Goal: Complete application form

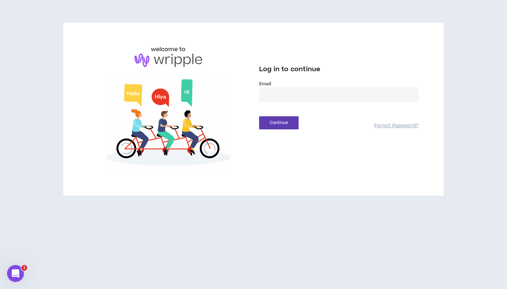
type input "**********"
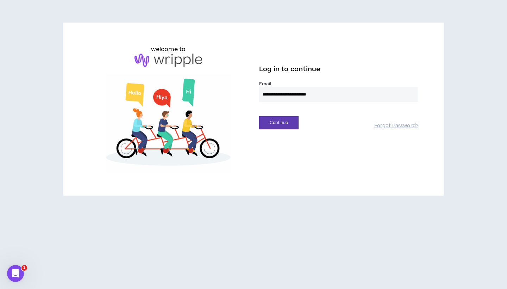
click at [279, 123] on button "Continue" at bounding box center [278, 122] width 39 height 13
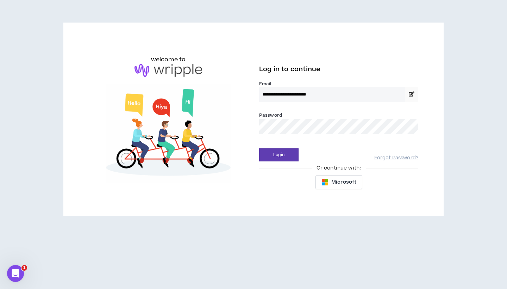
click at [236, 132] on img at bounding box center [168, 133] width 159 height 99
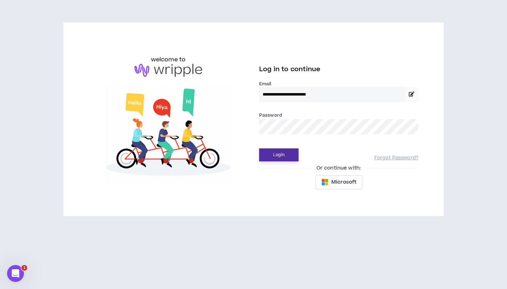
click at [276, 159] on button "Login" at bounding box center [278, 154] width 39 height 13
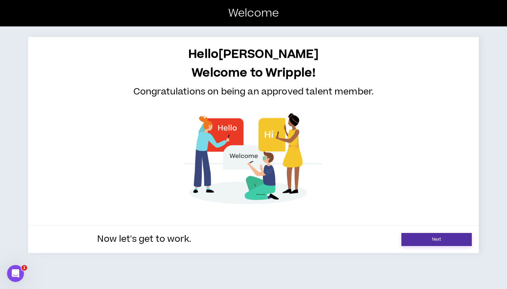
click at [434, 242] on link "Next" at bounding box center [437, 239] width 70 height 13
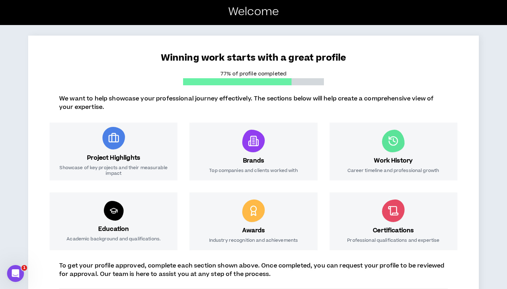
scroll to position [32, 0]
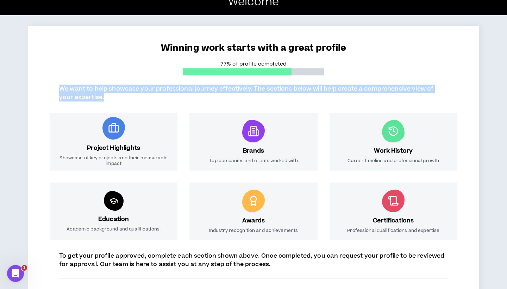
drag, startPoint x: 111, startPoint y: 98, endPoint x: 48, endPoint y: 89, distance: 64.4
click at [48, 89] on div "We want to help showcase your professional journey effectively. The sections be…" at bounding box center [253, 90] width 417 height 23
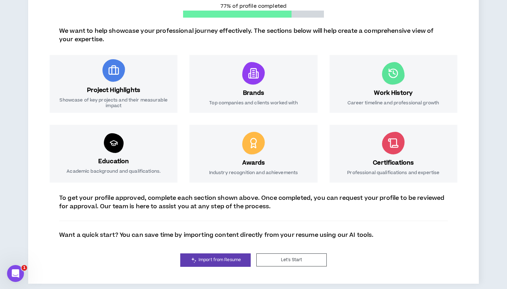
scroll to position [90, 0]
drag, startPoint x: 63, startPoint y: 100, endPoint x: 125, endPoint y: 110, distance: 62.8
click at [125, 110] on div "Project Highlights Showcase of key projects and their measurable impact" at bounding box center [114, 84] width 128 height 58
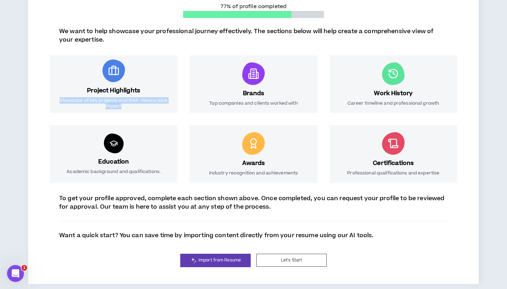
drag, startPoint x: 126, startPoint y: 107, endPoint x: 60, endPoint y: 98, distance: 66.8
click at [60, 98] on p "Showcase of key projects and their measurable impact" at bounding box center [114, 103] width 114 height 11
click at [252, 84] on div at bounding box center [253, 73] width 23 height 23
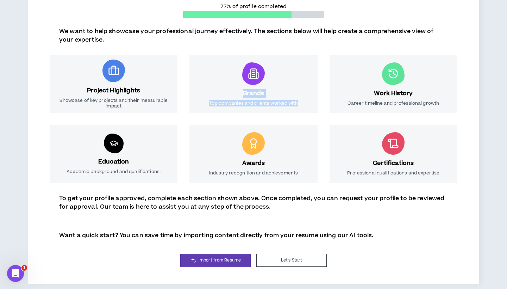
drag, startPoint x: 243, startPoint y: 92, endPoint x: 310, endPoint y: 112, distance: 69.4
click at [310, 112] on div "Brands Top companies and clients worked with" at bounding box center [254, 84] width 128 height 58
click at [306, 106] on div "Brands Top companies and clients worked with" at bounding box center [254, 84] width 128 height 58
drag, startPoint x: 207, startPoint y: 173, endPoint x: 300, endPoint y: 172, distance: 93.0
click at [300, 172] on div "Awards Industry recognition and achievements" at bounding box center [254, 154] width 128 height 58
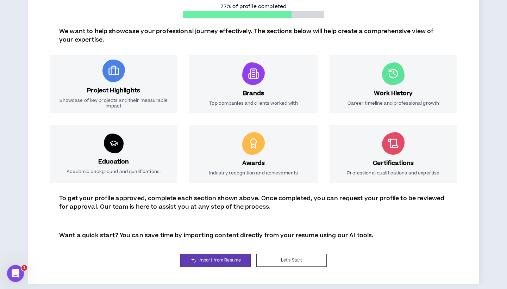
click at [292, 173] on p "Industry recognition and achievements" at bounding box center [253, 173] width 89 height 6
drag, startPoint x: 205, startPoint y: 173, endPoint x: 309, endPoint y: 173, distance: 103.6
click at [309, 173] on div "Awards Industry recognition and achievements" at bounding box center [254, 154] width 128 height 58
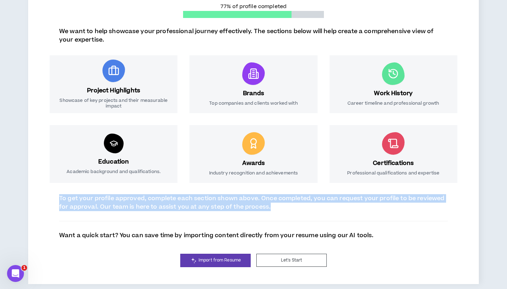
drag, startPoint x: 284, startPoint y: 208, endPoint x: 52, endPoint y: 198, distance: 231.7
click at [52, 198] on div "To get your profile approved, complete each section shown above. Once completed…" at bounding box center [253, 216] width 417 height 45
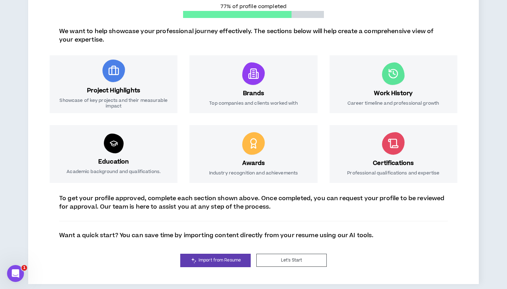
click at [62, 234] on p "Want a quick start? You can save time by importing content directly from your r…" at bounding box center [216, 235] width 315 height 8
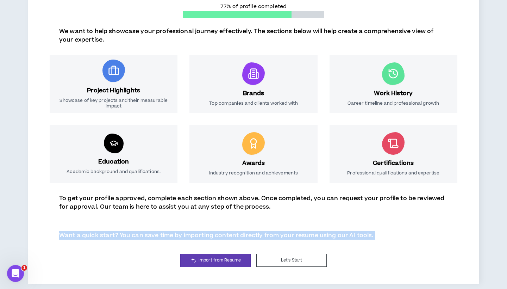
click at [62, 234] on p "Want a quick start? You can save time by importing content directly from your r…" at bounding box center [216, 235] width 315 height 8
click at [225, 260] on span "Import from Resume" at bounding box center [220, 260] width 42 height 7
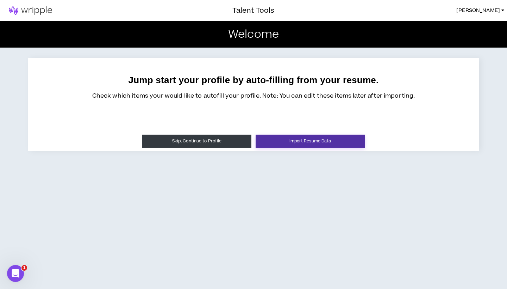
click at [284, 144] on button "Import Resume Data" at bounding box center [310, 141] width 109 height 13
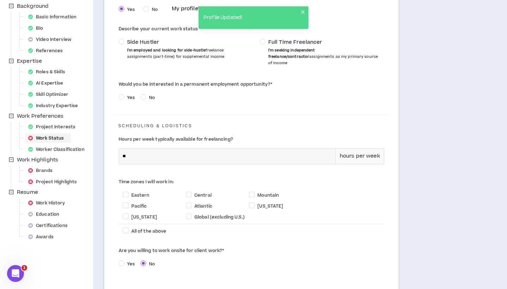
scroll to position [107, 0]
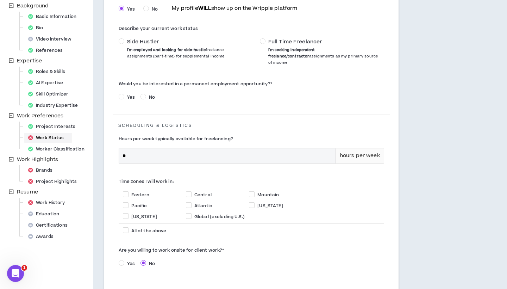
click at [55, 138] on div "Work Status" at bounding box center [47, 138] width 45 height 10
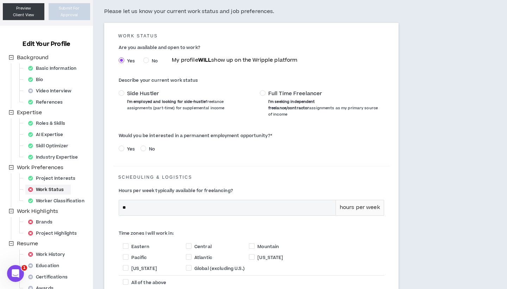
scroll to position [55, 0]
click at [266, 92] on span "Full Time Freelancer I'm seeking independent freelance/contractor assignments a…" at bounding box center [324, 104] width 116 height 27
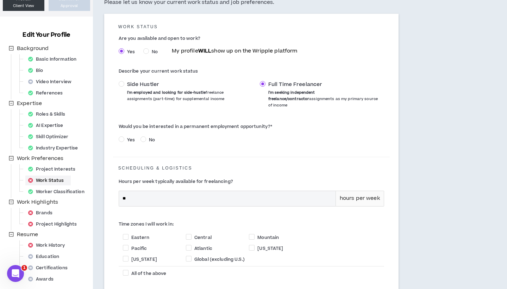
scroll to position [72, 0]
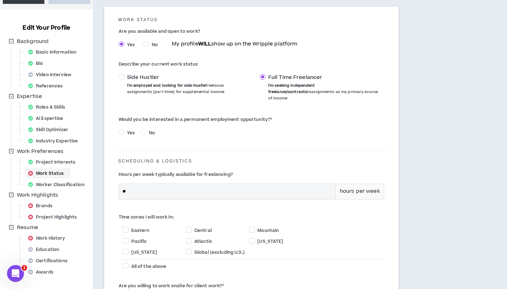
click at [125, 130] on div "Yes No" at bounding box center [252, 134] width 266 height 11
click at [125, 130] on span "Yes" at bounding box center [130, 133] width 13 height 6
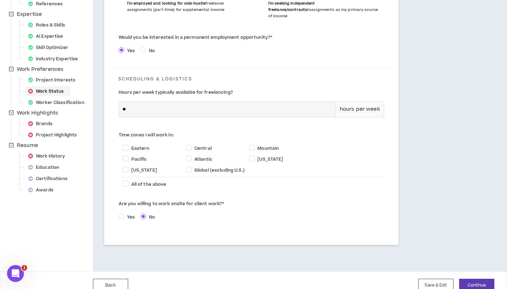
scroll to position [157, 0]
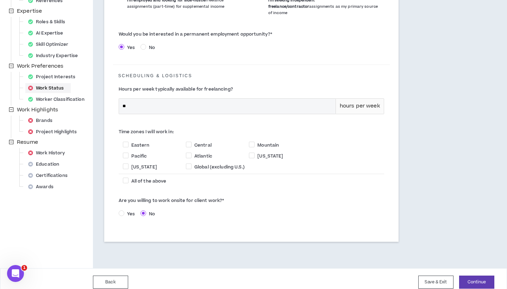
drag, startPoint x: 115, startPoint y: 192, endPoint x: 230, endPoint y: 192, distance: 115.9
click at [230, 195] on div "Are you willing to work onsite for client work? * Yes No" at bounding box center [251, 208] width 277 height 26
click at [230, 195] on label "Are you willing to work onsite for client work? *" at bounding box center [252, 200] width 266 height 11
click at [137, 178] on span "All of the above" at bounding box center [148, 181] width 35 height 6
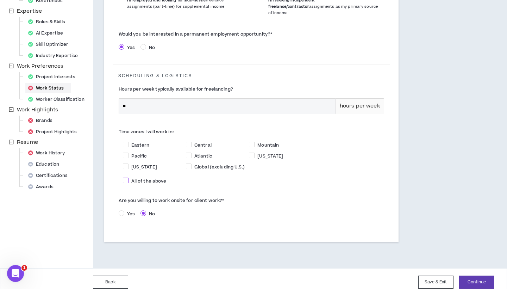
checkbox input "****"
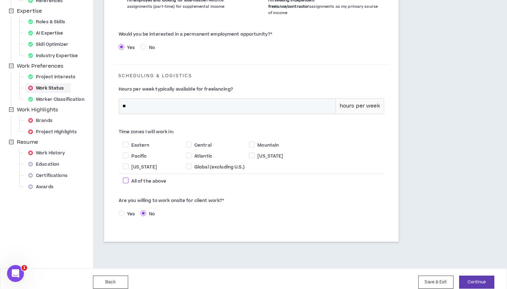
checkbox input "****"
click at [475, 276] on button "Continue" at bounding box center [476, 282] width 35 height 13
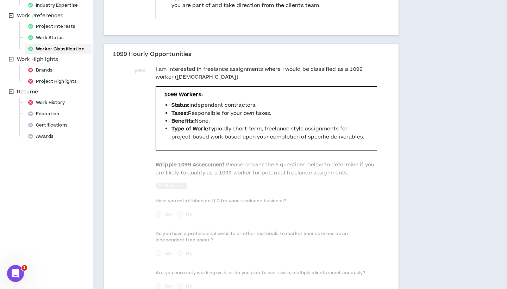
scroll to position [181, 0]
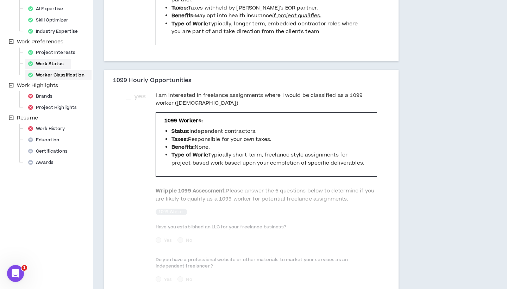
click at [52, 67] on div "Work Status" at bounding box center [47, 64] width 45 height 10
click at [53, 65] on div "Work Status" at bounding box center [47, 64] width 45 height 10
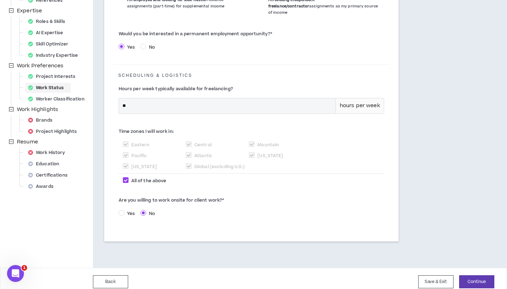
scroll to position [157, 0]
click at [45, 120] on div "Brands" at bounding box center [42, 121] width 34 height 10
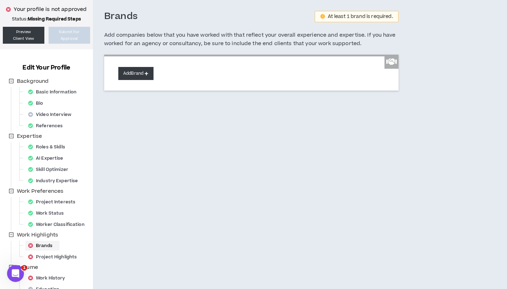
scroll to position [27, 0]
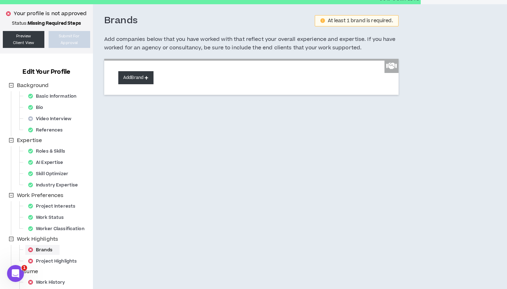
click at [133, 77] on button "Add Brand" at bounding box center [135, 77] width 35 height 13
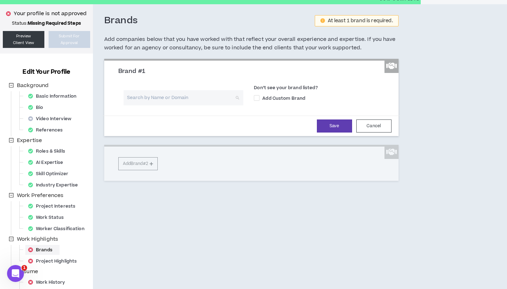
click at [229, 101] on input "search" at bounding box center [181, 97] width 107 height 15
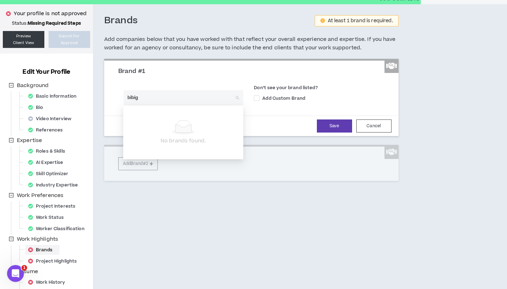
type input "bibigo"
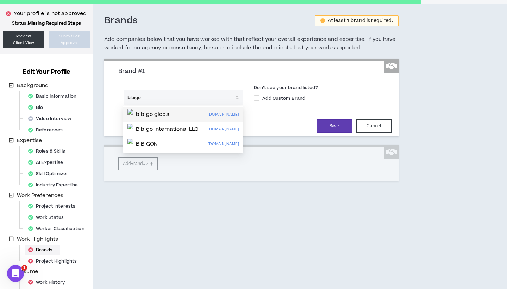
click at [178, 112] on div "bibigo global [DOMAIN_NAME]" at bounding box center [184, 114] width 112 height 11
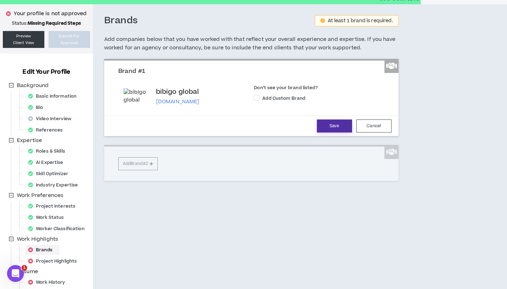
click at [343, 126] on button "Save" at bounding box center [334, 125] width 35 height 13
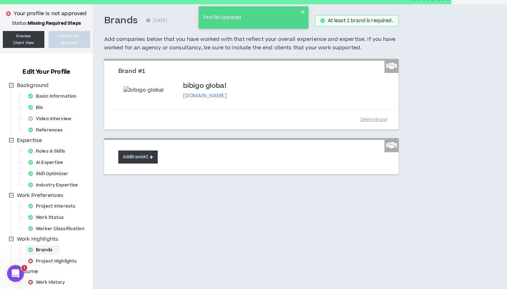
click at [145, 163] on button "Add Brand #2" at bounding box center [137, 156] width 39 height 13
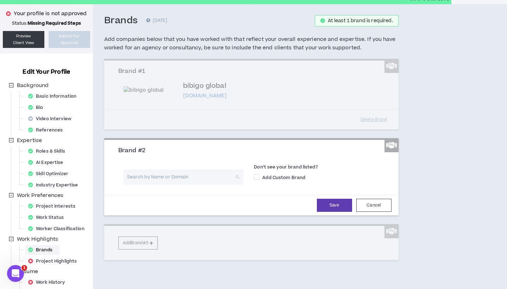
click at [148, 185] on input "search" at bounding box center [181, 176] width 107 height 15
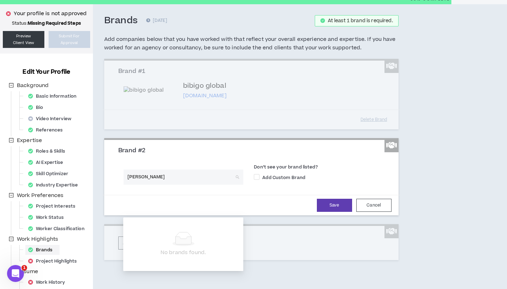
type input "[PERSON_NAME]"
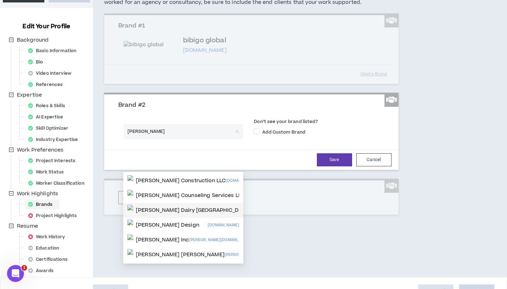
scroll to position [82, 0]
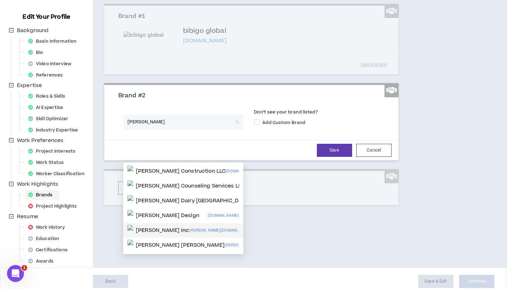
click at [152, 230] on p "[PERSON_NAME] Inc" at bounding box center [162, 230] width 53 height 7
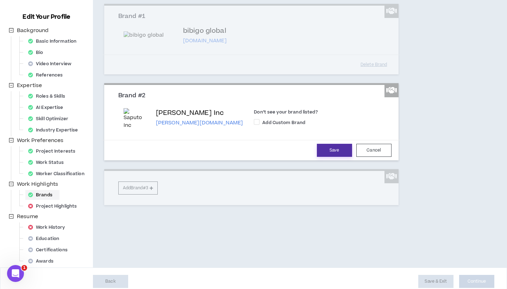
click at [332, 157] on button "Save" at bounding box center [334, 150] width 35 height 13
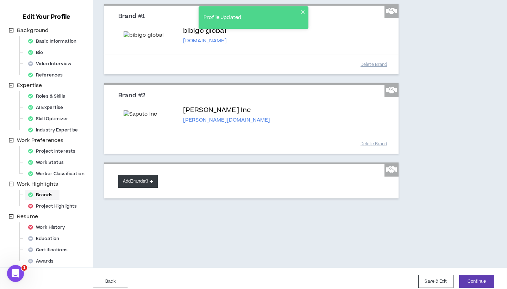
click at [141, 188] on button "Add Brand #3" at bounding box center [137, 181] width 39 height 13
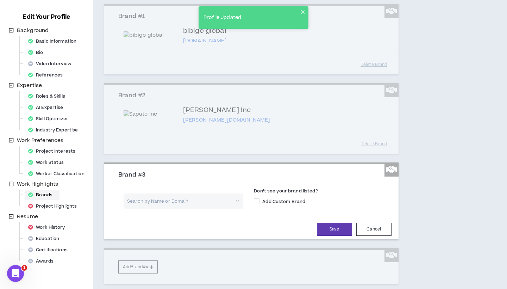
click at [147, 209] on input "search" at bounding box center [181, 200] width 107 height 15
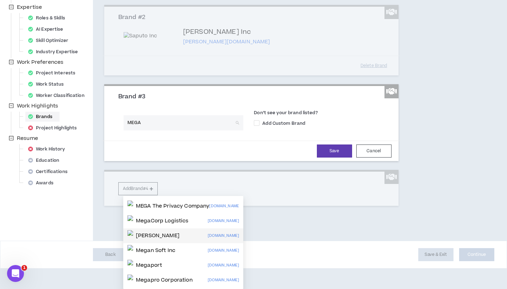
scroll to position [0, 0]
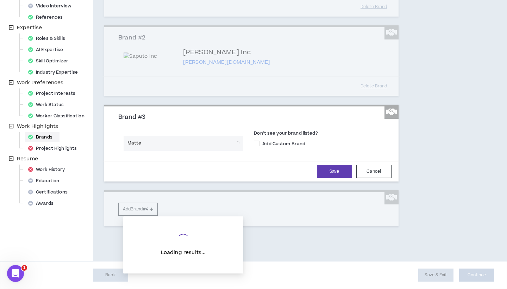
type input "Mattel"
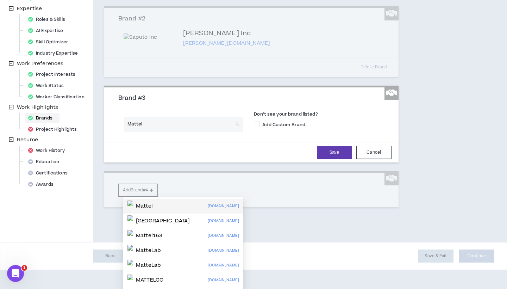
click at [168, 200] on div "[PERSON_NAME][DOMAIN_NAME]" at bounding box center [184, 205] width 112 height 11
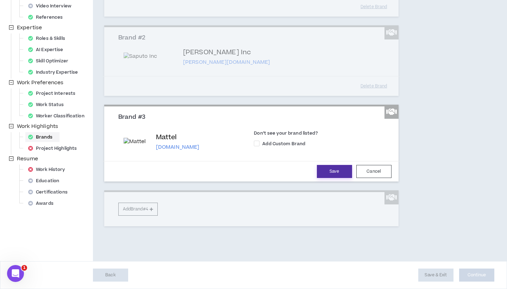
click at [323, 178] on button "Save" at bounding box center [334, 171] width 35 height 13
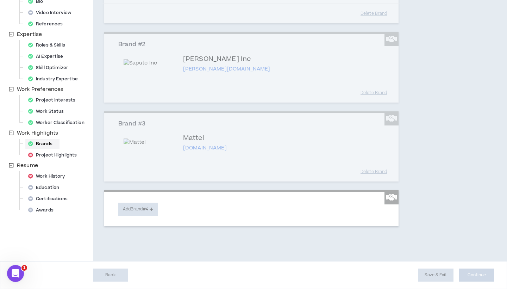
scroll to position [230, 0]
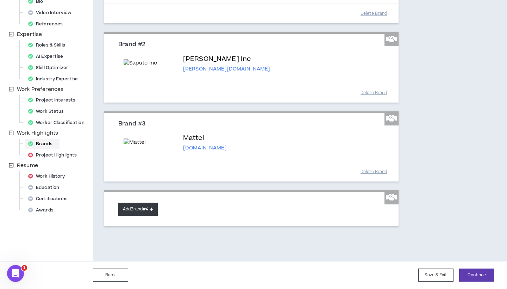
click at [139, 212] on button "Add Brand #4" at bounding box center [137, 209] width 39 height 13
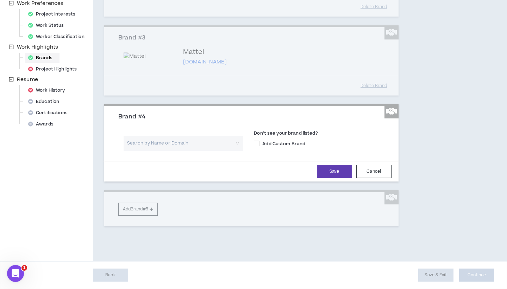
click at [150, 151] on input "search" at bounding box center [181, 143] width 107 height 15
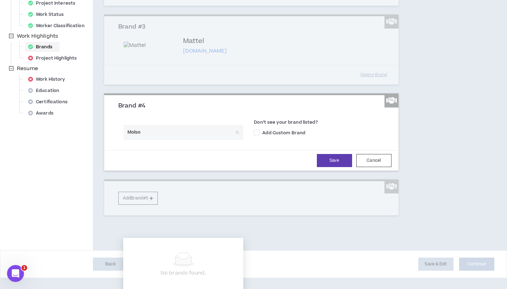
type input "Molson"
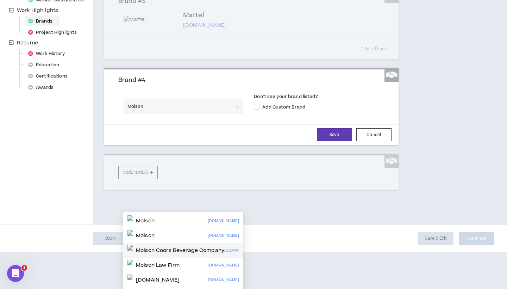
click at [194, 247] on p "Molson Coors Beverage Company" at bounding box center [180, 250] width 88 height 7
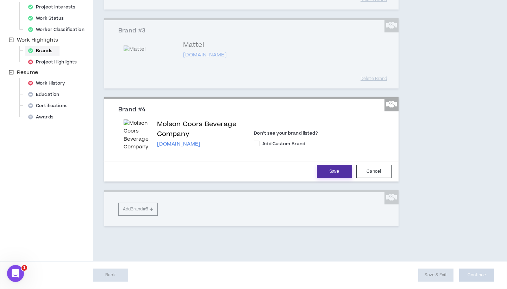
click at [330, 178] on button "Save" at bounding box center [334, 171] width 35 height 13
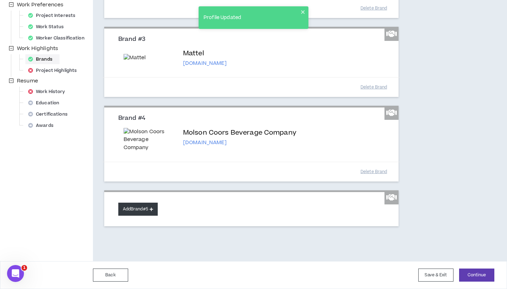
scroll to position [309, 0]
click at [134, 210] on button "Add Brand #5" at bounding box center [137, 209] width 39 height 13
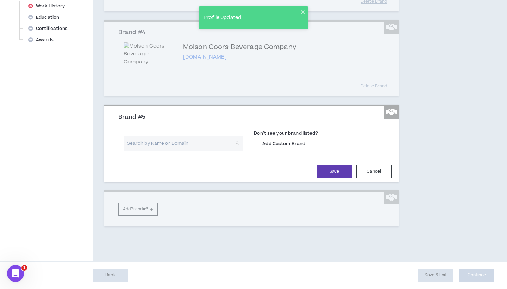
click at [144, 151] on input "search" at bounding box center [181, 143] width 107 height 15
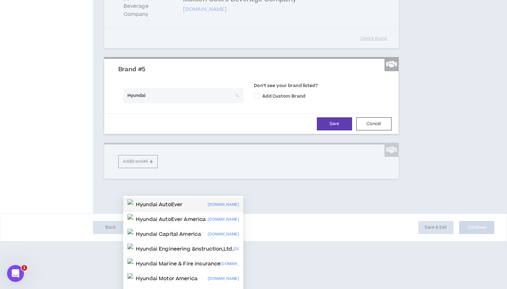
scroll to position [394, 0]
type input "Hyundai"
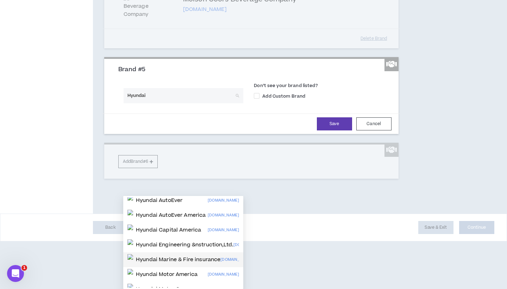
scroll to position [43, 0]
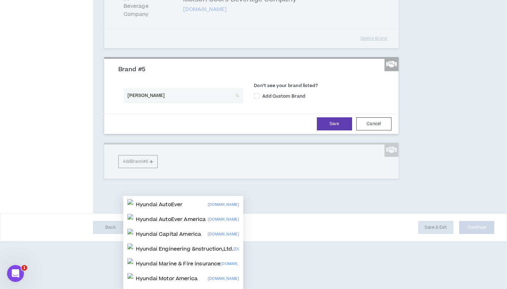
type input "Hyundai"
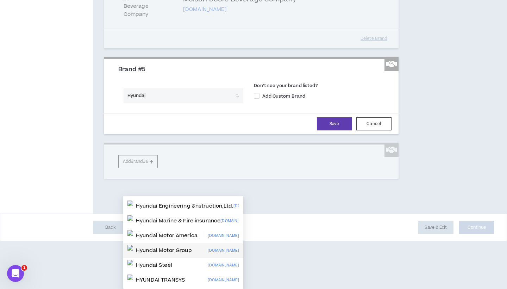
click at [155, 247] on p "Hyundai Motor Group" at bounding box center [164, 250] width 56 height 7
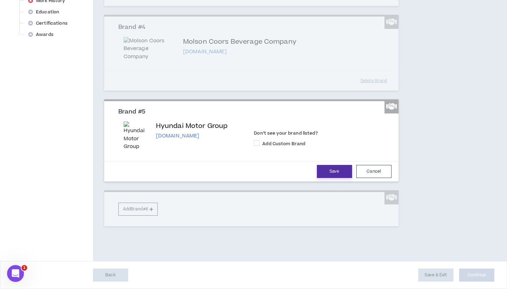
click at [335, 171] on button "Save" at bounding box center [334, 171] width 35 height 13
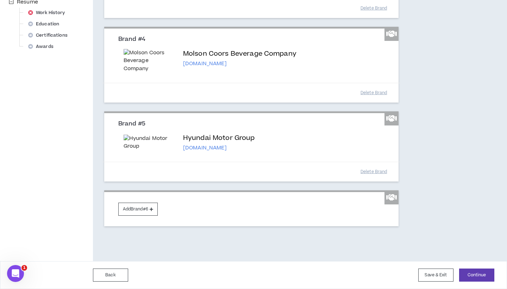
scroll to position [421, 0]
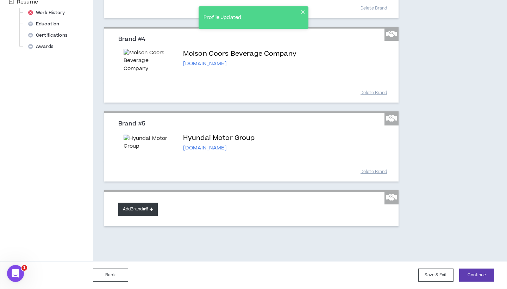
click at [138, 209] on button "Add Brand #6" at bounding box center [137, 209] width 39 height 13
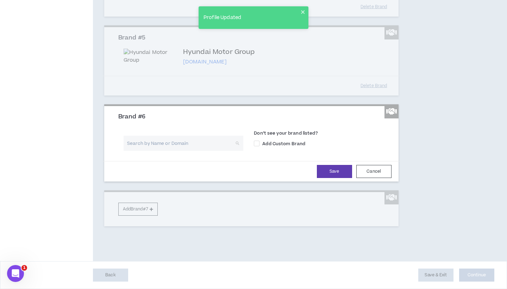
click at [154, 151] on input "search" at bounding box center [181, 143] width 107 height 15
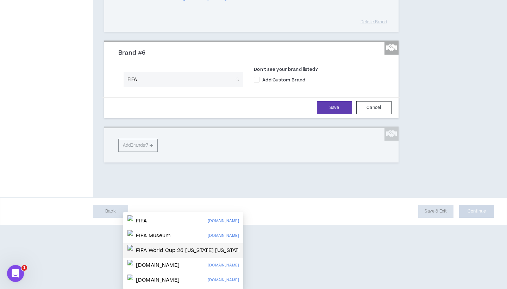
scroll to position [480, 0]
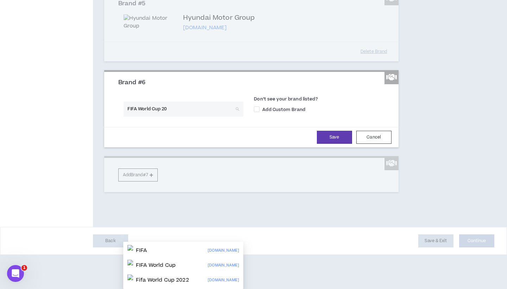
type input "FIFA World Cup 202"
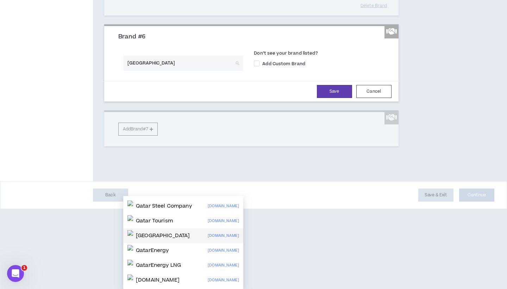
scroll to position [498, 0]
type input "Q"
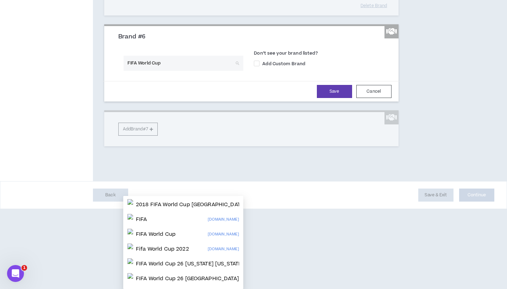
type input "FIFA World Cup"
click at [196, 214] on div "FIFA [DOMAIN_NAME]" at bounding box center [184, 219] width 112 height 11
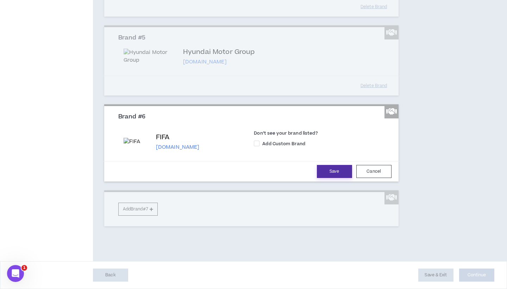
click at [341, 178] on button "Save" at bounding box center [334, 171] width 35 height 13
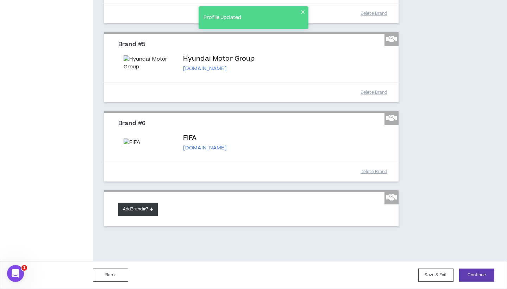
click at [140, 216] on button "Add Brand #7" at bounding box center [137, 209] width 39 height 13
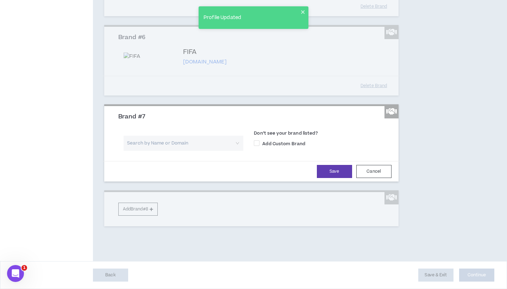
click at [142, 151] on input "search" at bounding box center [181, 143] width 107 height 15
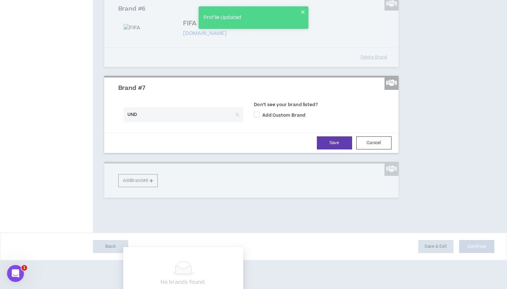
type input "UNDP"
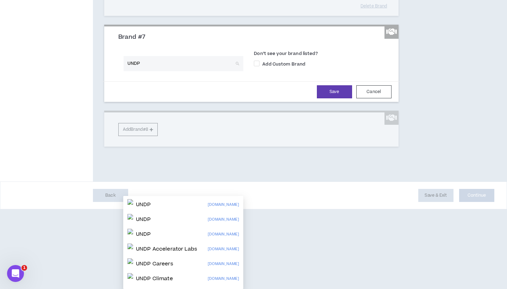
scroll to position [582, 0]
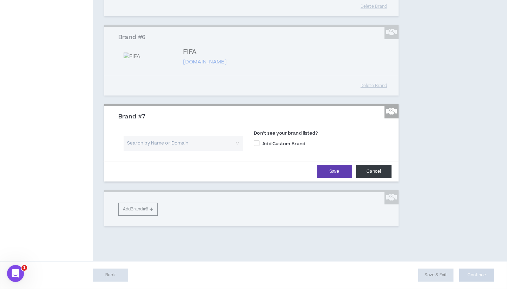
click at [371, 176] on button "Cancel" at bounding box center [374, 171] width 35 height 13
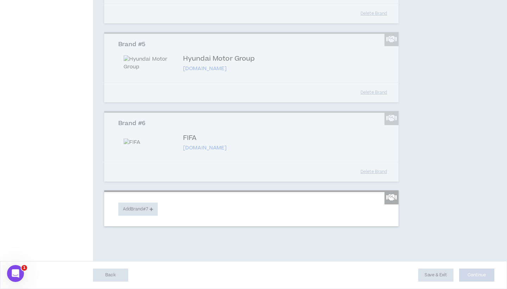
scroll to position [500, 0]
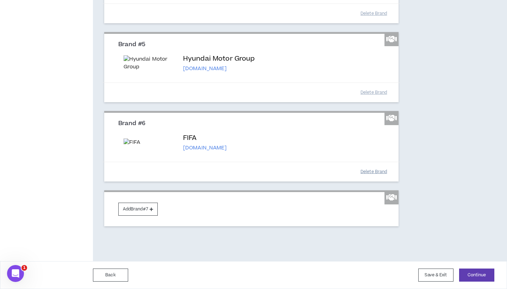
click at [372, 171] on button "Delete Brand" at bounding box center [374, 172] width 35 height 12
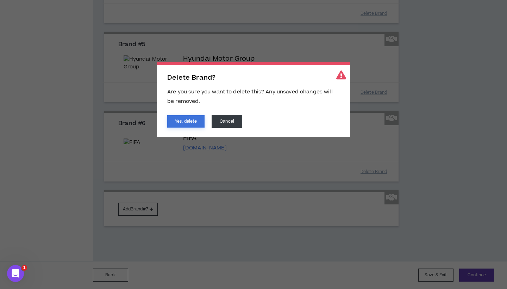
click at [187, 119] on button "Yes, delete" at bounding box center [185, 121] width 37 height 12
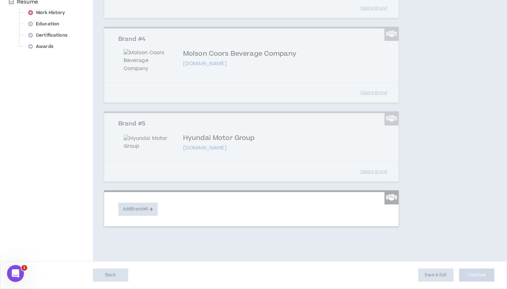
scroll to position [421, 0]
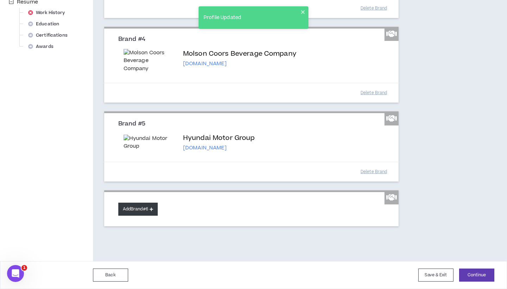
click at [137, 212] on button "Add Brand #6" at bounding box center [137, 209] width 39 height 13
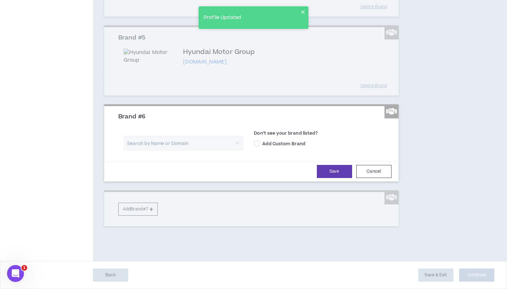
click at [153, 151] on input "search" at bounding box center [181, 143] width 107 height 15
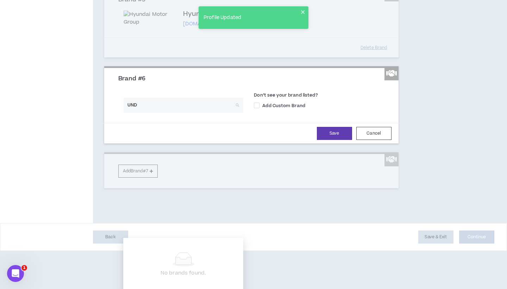
type input "UNDP"
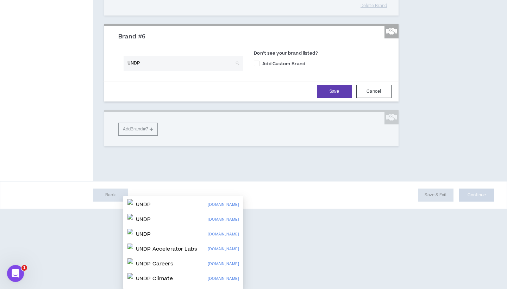
scroll to position [507, 0]
click at [171, 246] on p "UNDP Accelerator Labs" at bounding box center [166, 249] width 61 height 7
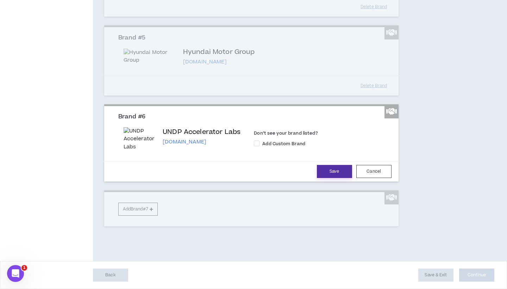
click at [327, 170] on button "Save" at bounding box center [334, 171] width 35 height 13
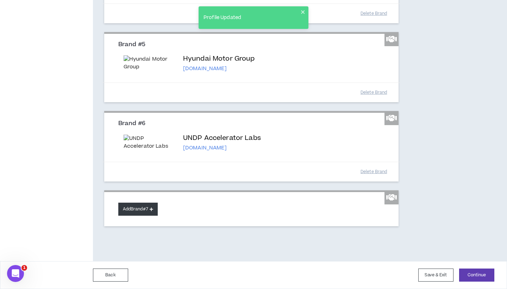
click at [123, 216] on button "Add Brand #7" at bounding box center [137, 209] width 39 height 13
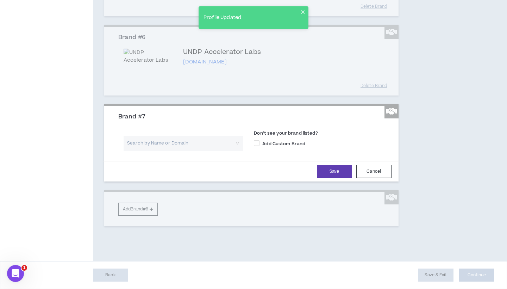
click at [143, 151] on input "search" at bounding box center [181, 143] width 107 height 15
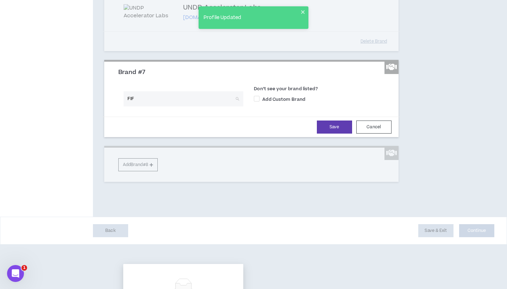
type input "FIFA"
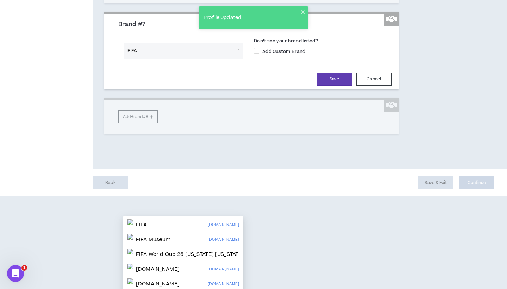
scroll to position [559, 0]
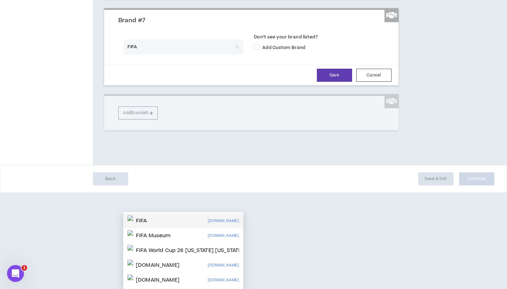
click at [154, 216] on div "FIFA [DOMAIN_NAME]" at bounding box center [184, 220] width 112 height 11
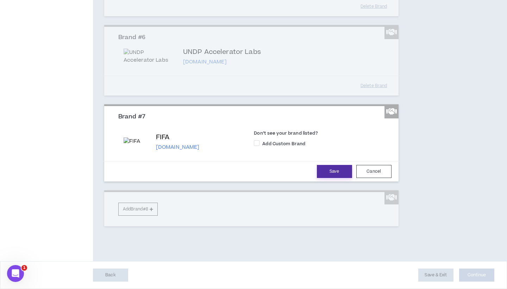
click at [336, 178] on button "Save" at bounding box center [334, 171] width 35 height 13
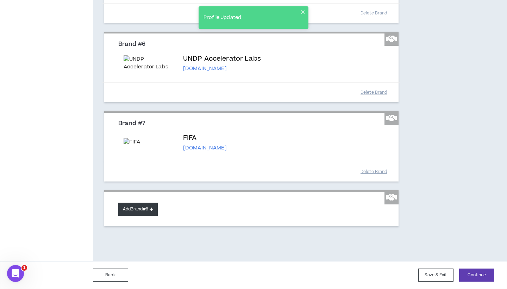
scroll to position [612, 0]
click at [144, 212] on button "Add Brand #8" at bounding box center [137, 209] width 39 height 13
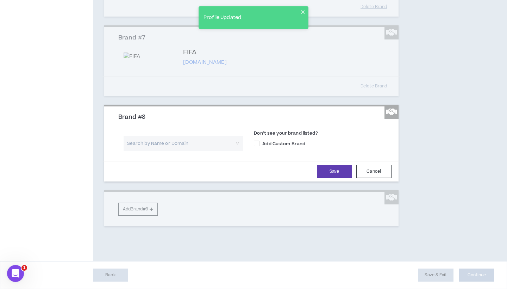
click at [147, 151] on input "search" at bounding box center [181, 143] width 107 height 15
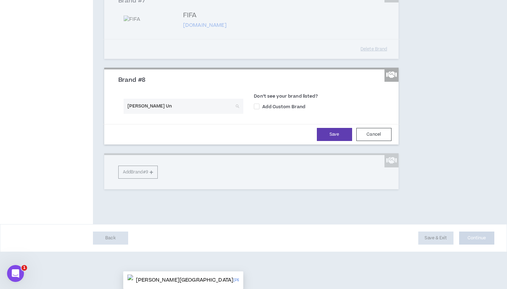
type input "[PERSON_NAME] Uni"
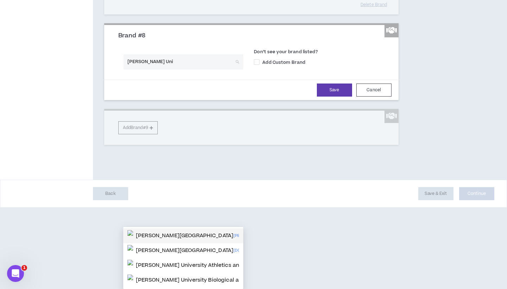
scroll to position [688, 0]
click at [167, 232] on p "[PERSON_NAME][GEOGRAPHIC_DATA]" at bounding box center [185, 235] width 98 height 7
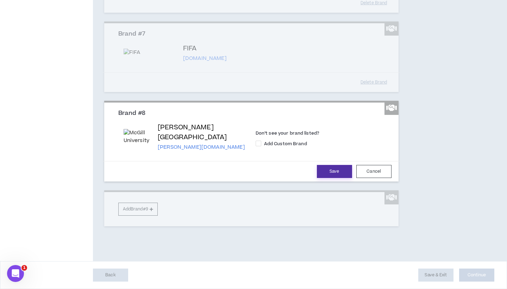
click at [336, 178] on button "Save" at bounding box center [334, 171] width 35 height 13
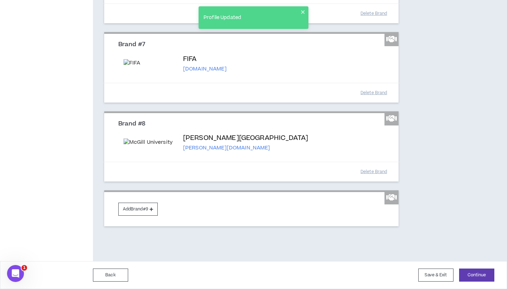
scroll to position [724, 0]
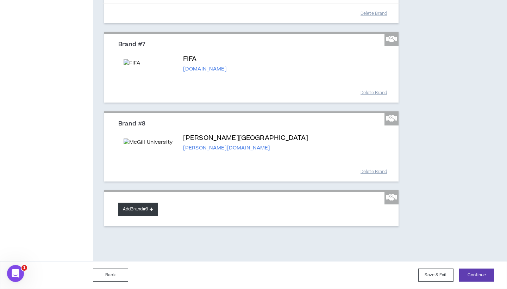
click at [150, 214] on button "Add Brand #9" at bounding box center [137, 209] width 39 height 13
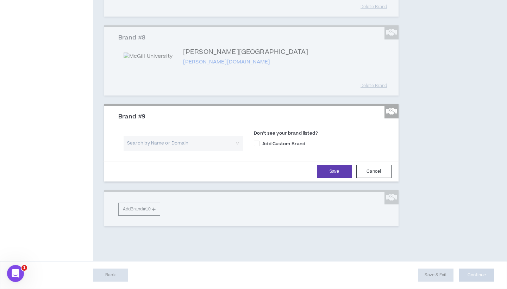
click at [152, 151] on input "search" at bounding box center [181, 143] width 107 height 15
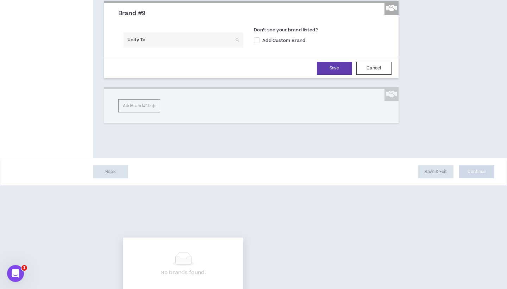
type input "Unity Tec"
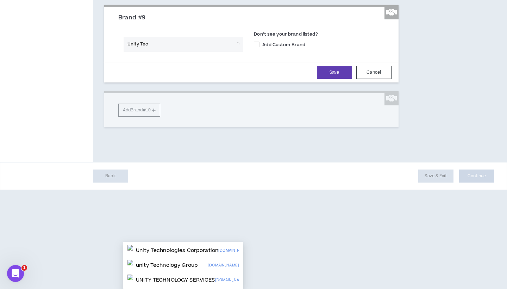
scroll to position [767, 0]
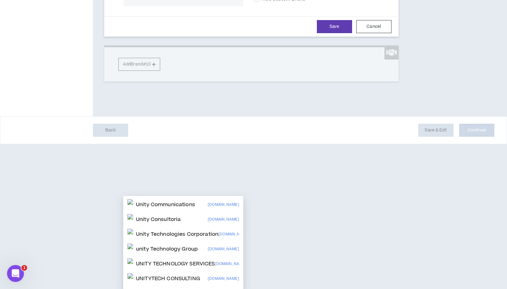
type input "Unity"
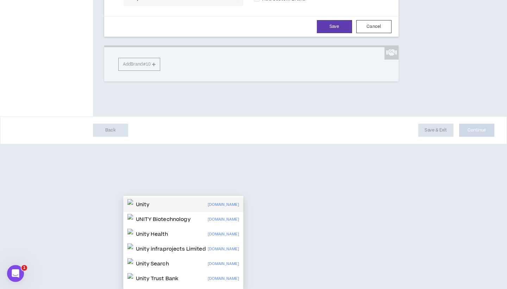
click at [163, 199] on div "Unity [DOMAIN_NAME]" at bounding box center [184, 204] width 112 height 11
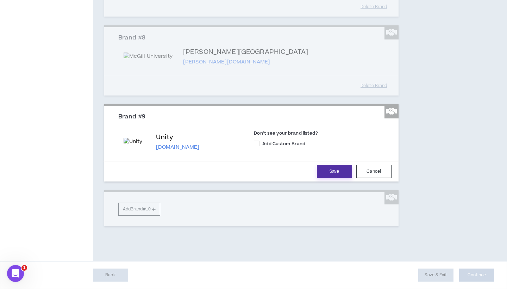
click at [339, 178] on button "Save" at bounding box center [334, 171] width 35 height 13
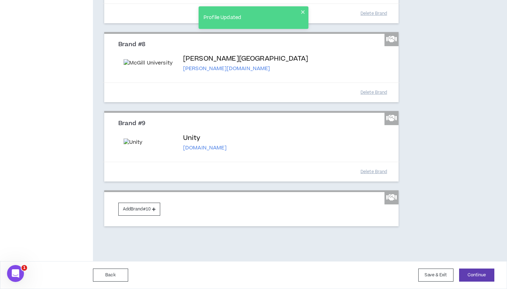
scroll to position [800, 0]
click at [141, 216] on button "Add Brand #10" at bounding box center [139, 209] width 42 height 13
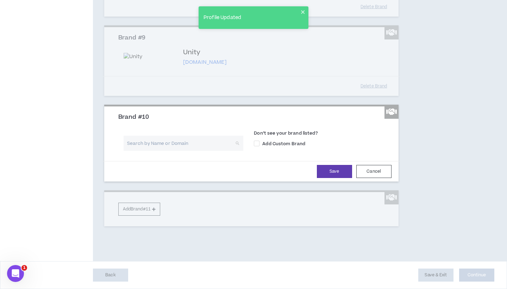
click at [145, 151] on input "search" at bounding box center [181, 143] width 107 height 15
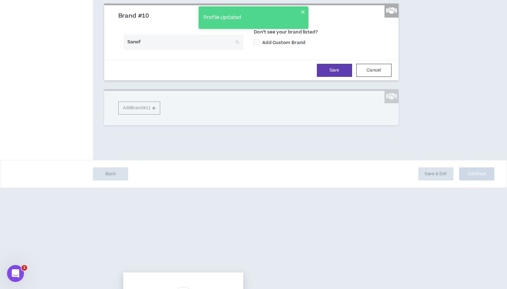
type input "Sanofi"
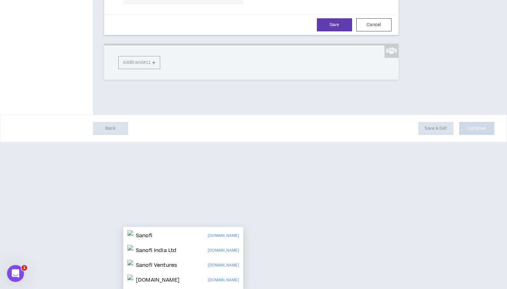
scroll to position [917, 0]
click at [151, 232] on p "Sanofi" at bounding box center [144, 235] width 17 height 7
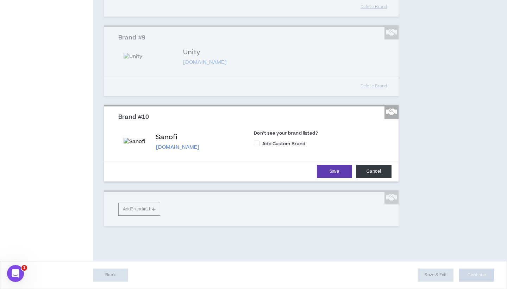
click at [376, 174] on button "Cancel" at bounding box center [374, 171] width 35 height 13
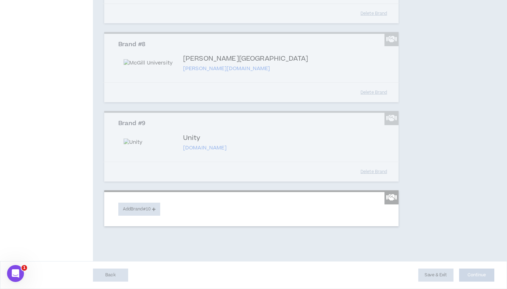
scroll to position [835, 0]
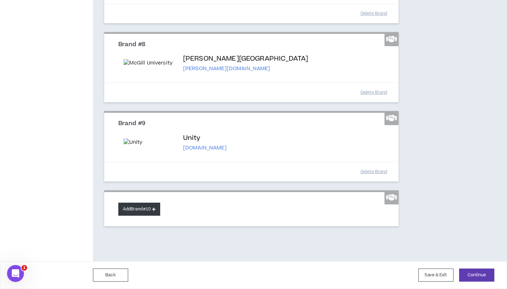
click at [148, 210] on button "Add Brand #10" at bounding box center [139, 209] width 42 height 13
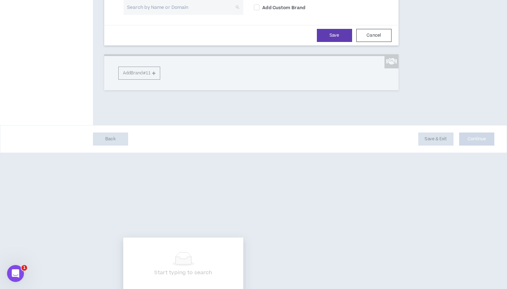
click at [150, 15] on input "search" at bounding box center [181, 7] width 107 height 15
type input "SANOFI"
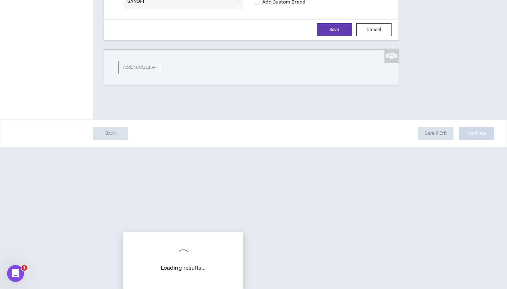
scroll to position [881, 0]
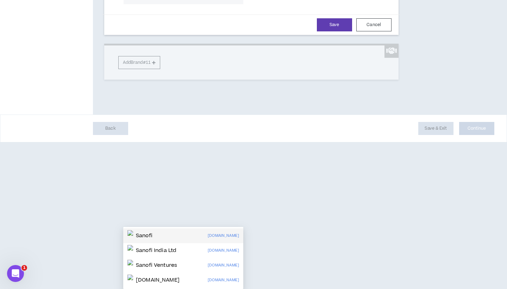
click at [147, 228] on div "Sanofi [DOMAIN_NAME]" at bounding box center [183, 235] width 120 height 15
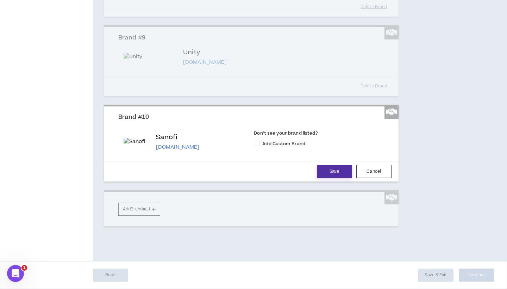
click at [336, 178] on button "Save" at bounding box center [334, 171] width 35 height 13
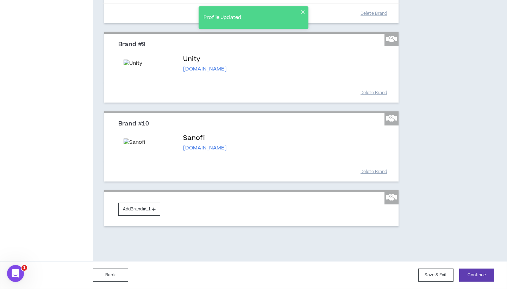
scroll to position [919, 0]
click at [136, 216] on button "Add Brand #11" at bounding box center [139, 209] width 42 height 13
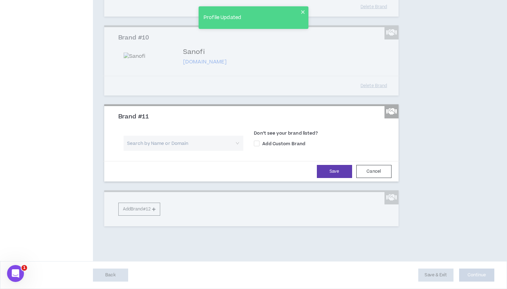
click at [156, 151] on input "search" at bounding box center [181, 143] width 107 height 15
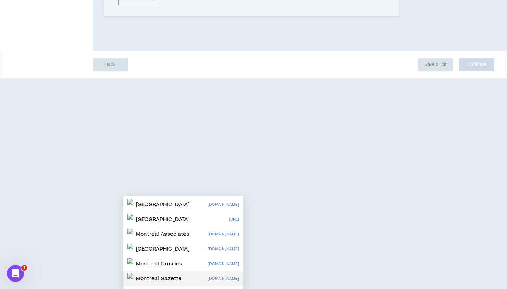
scroll to position [0, 0]
type input "M"
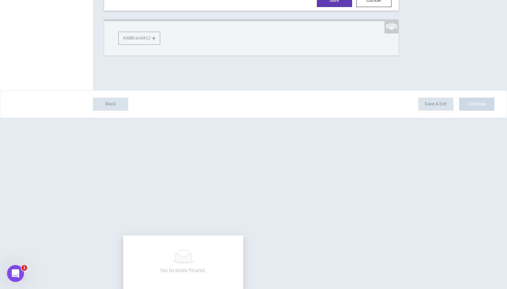
type input "Old Port"
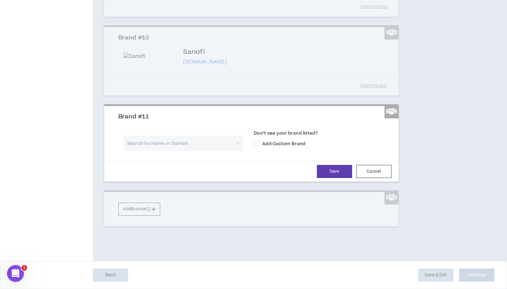
click at [159, 147] on input "search" at bounding box center [181, 143] width 107 height 15
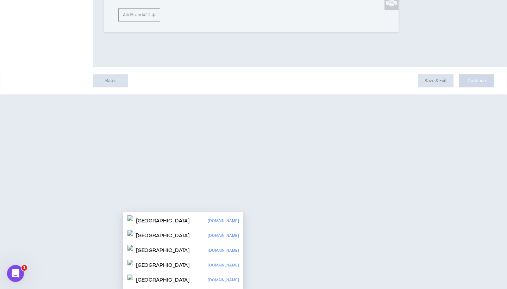
type input "Ottawa Tour"
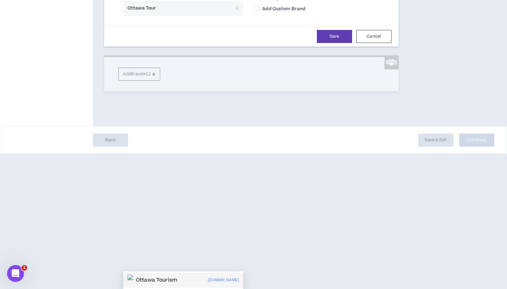
click at [159, 277] on p "Ottawa Tourism" at bounding box center [156, 280] width 41 height 7
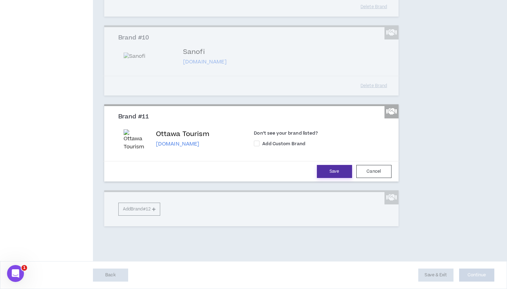
click at [334, 170] on button "Save" at bounding box center [334, 171] width 35 height 13
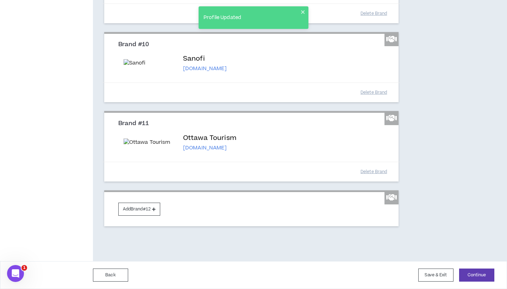
scroll to position [1059, 0]
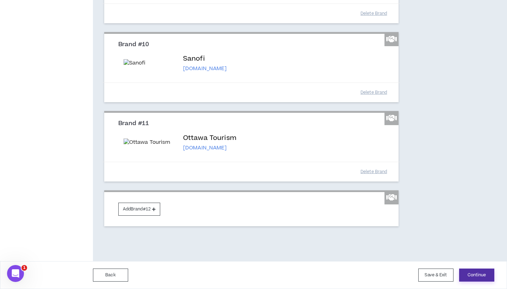
click at [475, 277] on button "Continue" at bounding box center [476, 274] width 35 height 13
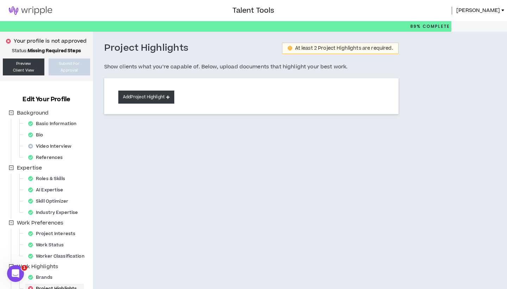
click at [154, 100] on button "Add Project Highlight" at bounding box center [146, 97] width 56 height 13
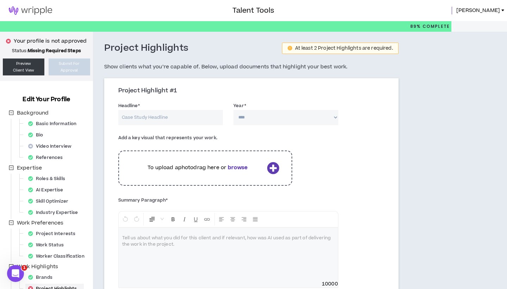
scroll to position [36, 0]
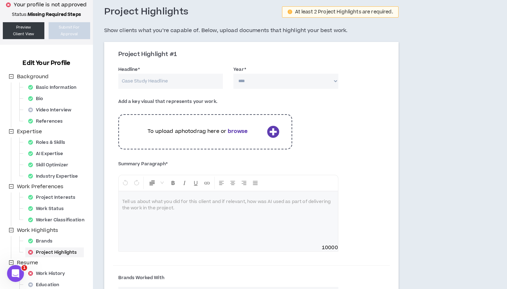
click at [172, 74] on input "Headline *" at bounding box center [170, 81] width 105 height 15
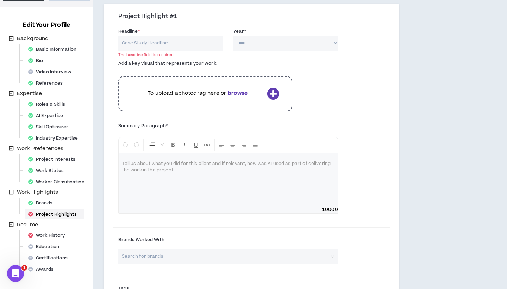
scroll to position [60, 0]
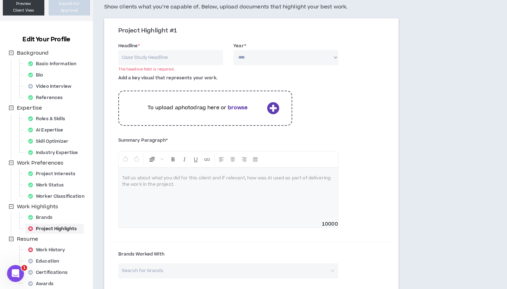
click at [151, 55] on input "Headline *" at bounding box center [170, 57] width 105 height 15
type input "Dashboard Kitchen"
select select "****"
click at [270, 106] on icon at bounding box center [273, 108] width 12 height 12
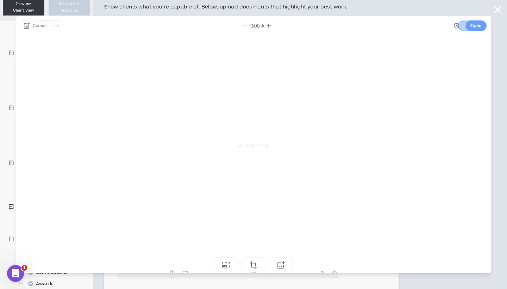
scroll to position [0, 0]
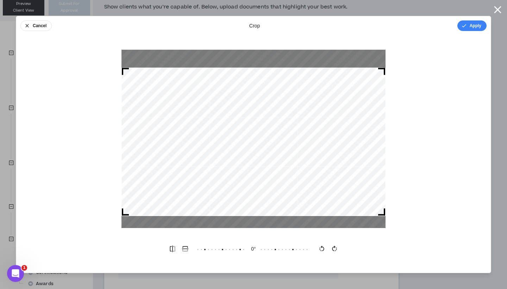
click at [379, 104] on div at bounding box center [254, 142] width 264 height 148
click at [468, 30] on button "Apply" at bounding box center [472, 25] width 29 height 11
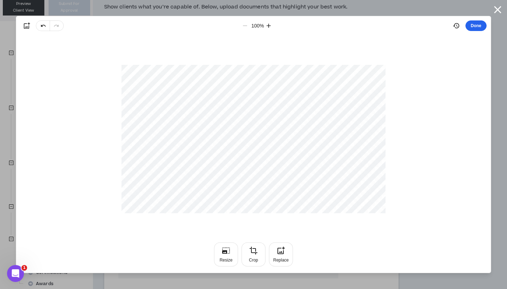
click at [475, 26] on button "Done" at bounding box center [476, 25] width 21 height 11
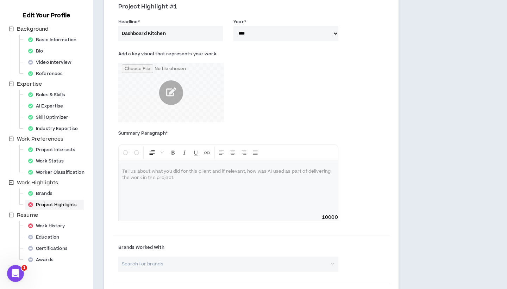
scroll to position [87, 0]
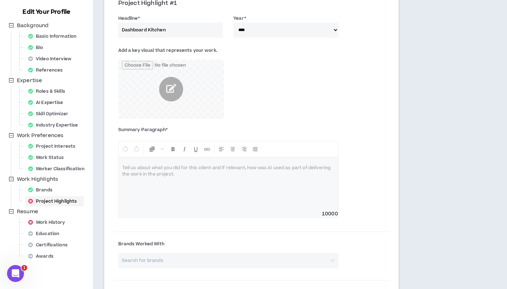
click at [227, 182] on div at bounding box center [228, 183] width 219 height 53
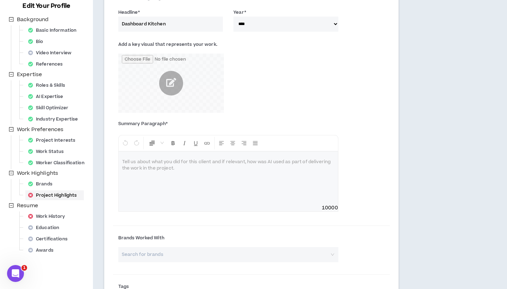
scroll to position [94, 0]
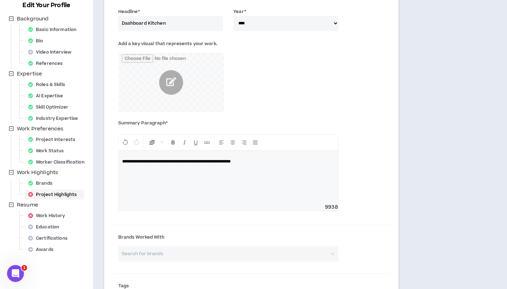
click at [274, 161] on p "**********" at bounding box center [228, 161] width 212 height 7
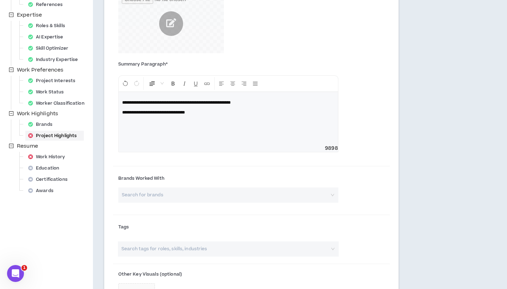
scroll to position [155, 0]
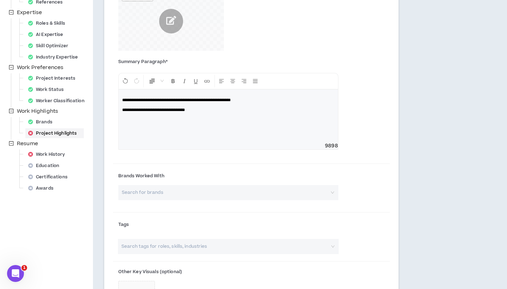
click at [194, 191] on input "search" at bounding box center [226, 192] width 208 height 15
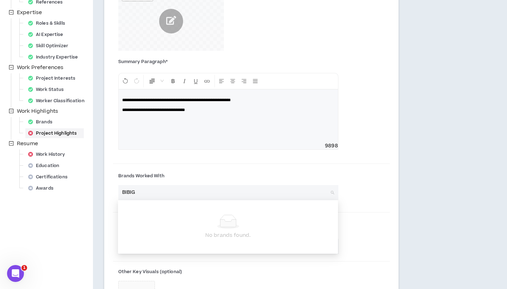
type input "BIBIGO"
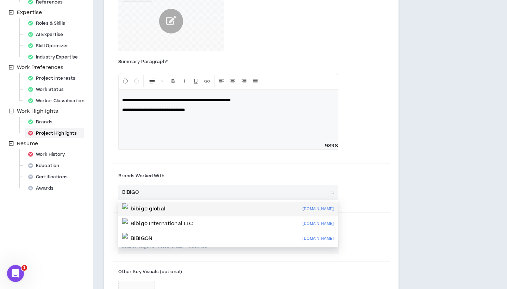
click at [192, 208] on div "bibigo global [DOMAIN_NAME]" at bounding box center [228, 208] width 212 height 11
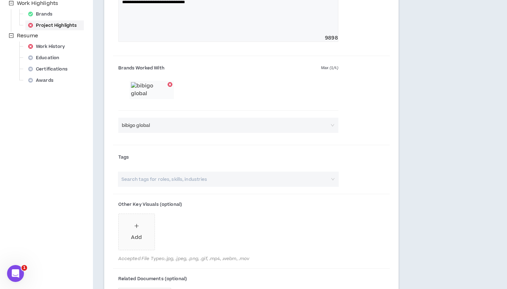
scroll to position [264, 0]
click at [154, 186] on input "search" at bounding box center [224, 178] width 209 height 15
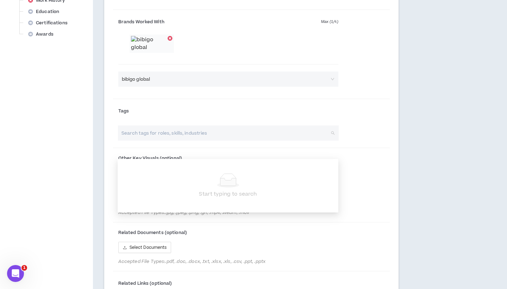
scroll to position [332, 0]
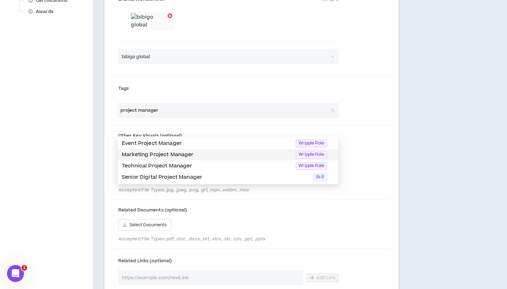
click at [174, 156] on p "Marketing Project Manager" at bounding box center [207, 155] width 170 height 8
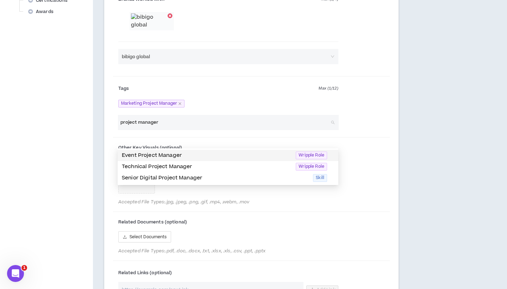
click at [278, 154] on p "Event Project Manager" at bounding box center [207, 155] width 170 height 8
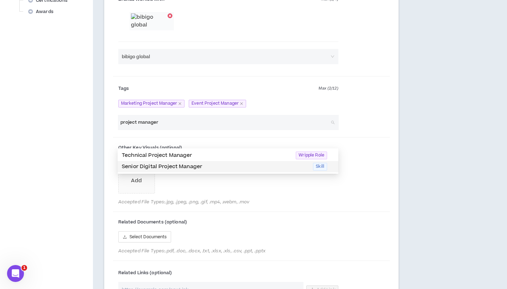
type input "project manager"
click at [278, 196] on div "Add" at bounding box center [228, 176] width 220 height 39
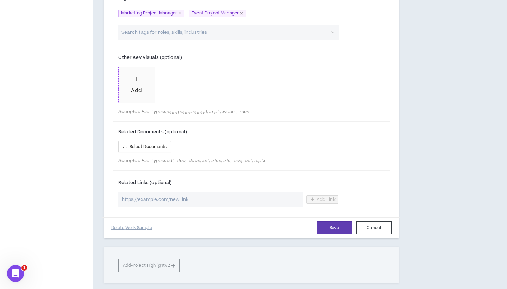
scroll to position [429, 0]
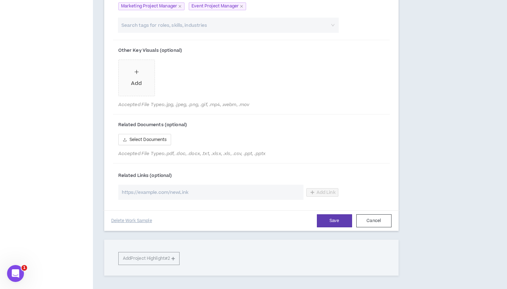
click at [199, 200] on input "url" at bounding box center [210, 192] width 185 height 15
paste input "[URL][DOMAIN_NAME]"
type input "[URL][DOMAIN_NAME]"
click at [322, 195] on span "Add Link" at bounding box center [326, 193] width 19 height 6
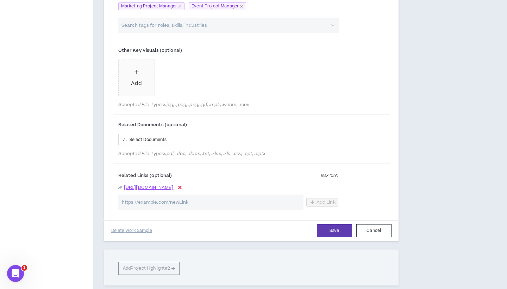
click at [165, 210] on input "url" at bounding box center [210, 201] width 185 height 15
paste input "[URL][DOMAIN_NAME]"
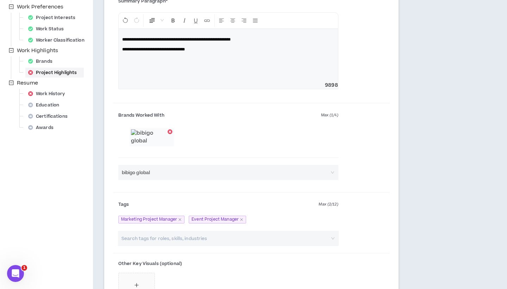
scroll to position [215, 0]
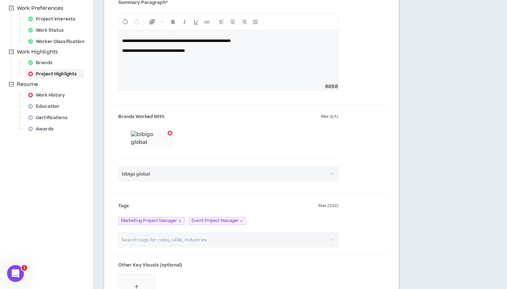
type input "[URL][DOMAIN_NAME]"
click at [230, 44] on div "**********" at bounding box center [228, 56] width 219 height 53
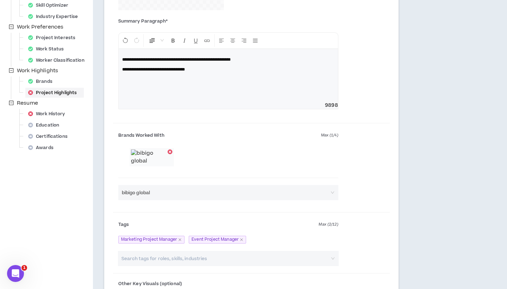
scroll to position [195, 0]
click at [272, 59] on p "**********" at bounding box center [228, 60] width 212 height 7
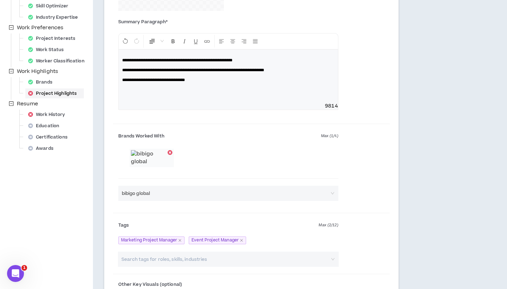
click at [217, 78] on p "**********" at bounding box center [228, 79] width 212 height 7
click at [318, 67] on p "**********" at bounding box center [228, 70] width 212 height 7
click at [314, 67] on p "**********" at bounding box center [228, 70] width 212 height 7
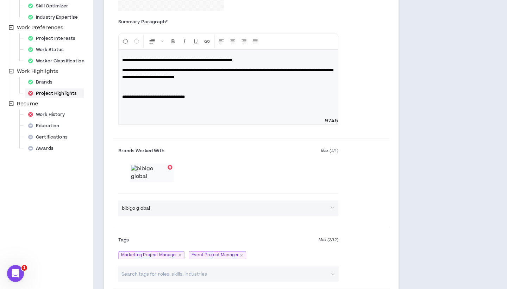
click at [268, 73] on p "**********" at bounding box center [228, 74] width 212 height 14
click at [243, 84] on p at bounding box center [228, 87] width 212 height 7
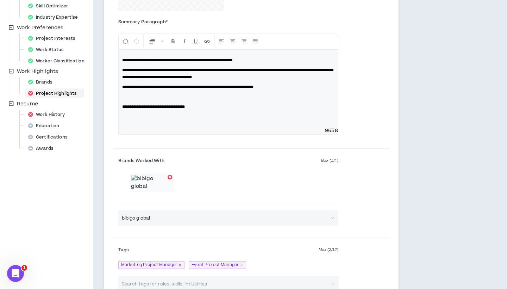
click at [252, 98] on p at bounding box center [228, 96] width 212 height 7
click at [251, 103] on p "**********" at bounding box center [228, 106] width 212 height 7
click at [308, 87] on p "**********" at bounding box center [228, 87] width 212 height 7
click at [287, 64] on div "**********" at bounding box center [228, 89] width 219 height 78
click at [287, 62] on p "**********" at bounding box center [228, 60] width 212 height 7
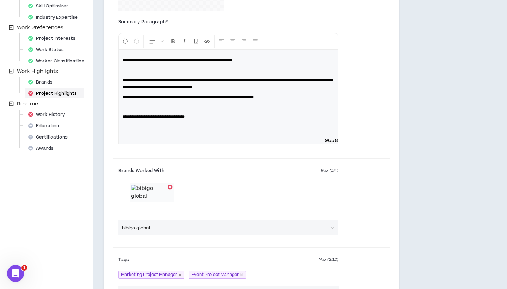
click at [221, 111] on div "**********" at bounding box center [228, 93] width 219 height 87
click at [244, 105] on p at bounding box center [228, 106] width 212 height 7
click at [308, 91] on div "**********" at bounding box center [228, 93] width 219 height 87
click at [302, 88] on p "**********" at bounding box center [228, 83] width 212 height 14
click at [313, 95] on p "**********" at bounding box center [228, 96] width 212 height 7
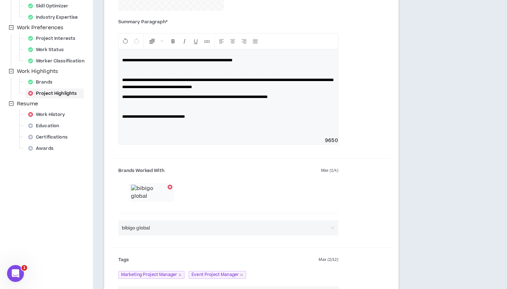
click at [279, 106] on p at bounding box center [228, 106] width 212 height 7
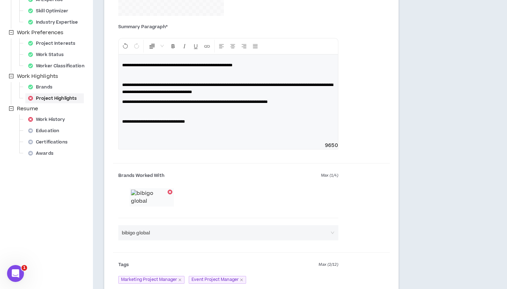
scroll to position [188, 0]
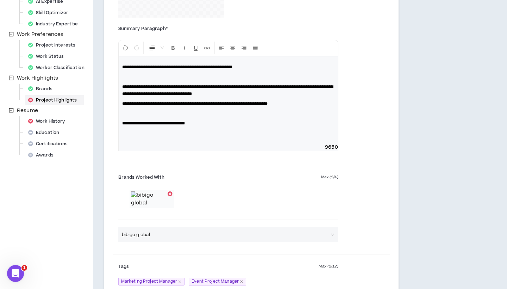
click at [317, 102] on p "**********" at bounding box center [228, 103] width 212 height 7
click at [289, 101] on span "**********" at bounding box center [205, 103] width 167 height 4
click at [309, 107] on p "**********" at bounding box center [228, 103] width 212 height 7
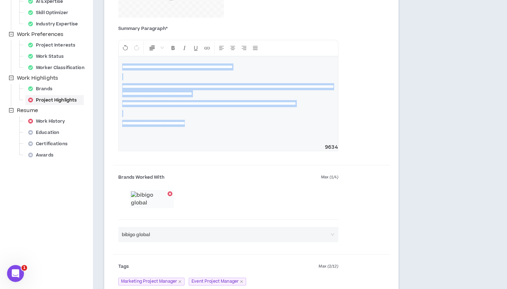
drag, startPoint x: 221, startPoint y: 131, endPoint x: 98, endPoint y: 65, distance: 139.4
click at [98, 65] on div "**********" at bounding box center [251, 215] width 317 height 744
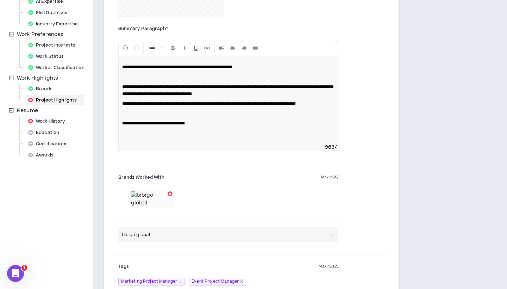
click at [209, 125] on div "**********" at bounding box center [228, 99] width 219 height 87
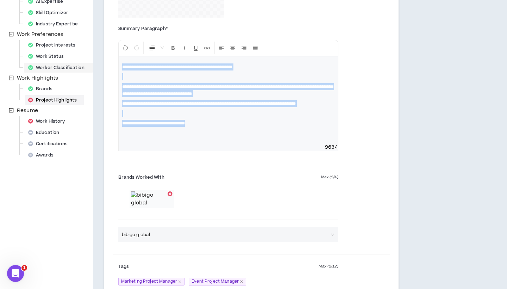
drag, startPoint x: 218, startPoint y: 129, endPoint x: 92, endPoint y: 65, distance: 141.3
click at [92, 65] on div "Your profile is not approved Status: Missing Required Steps Preview Client View…" at bounding box center [253, 215] width 507 height 744
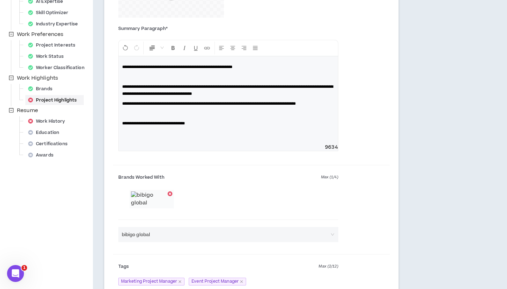
click at [215, 107] on p "**********" at bounding box center [228, 103] width 212 height 7
click at [201, 117] on p at bounding box center [228, 113] width 212 height 7
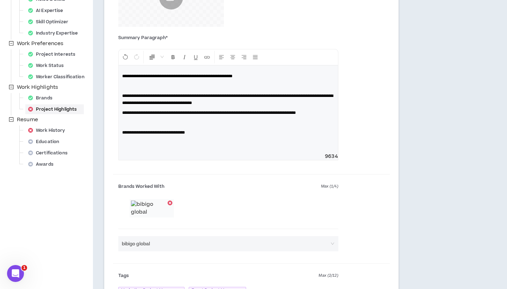
scroll to position [179, 0]
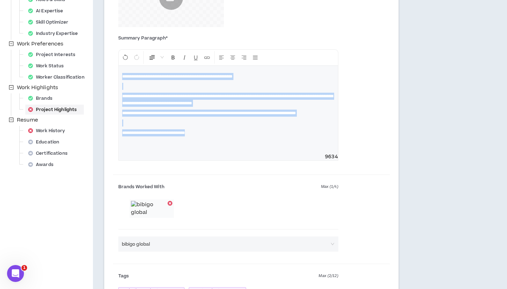
drag, startPoint x: 209, startPoint y: 138, endPoint x: 101, endPoint y: 70, distance: 127.8
click at [101, 70] on div "**********" at bounding box center [251, 225] width 317 height 744
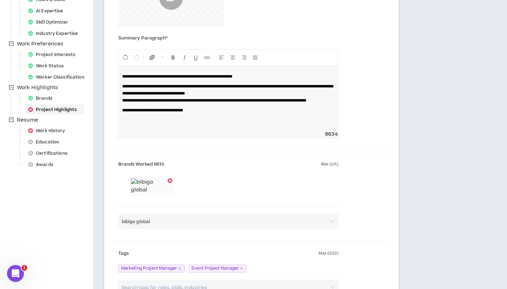
click at [123, 74] on span "**********" at bounding box center [177, 76] width 110 height 4
click at [214, 114] on p "**********" at bounding box center [228, 110] width 212 height 7
click at [271, 74] on p "**********" at bounding box center [228, 76] width 212 height 7
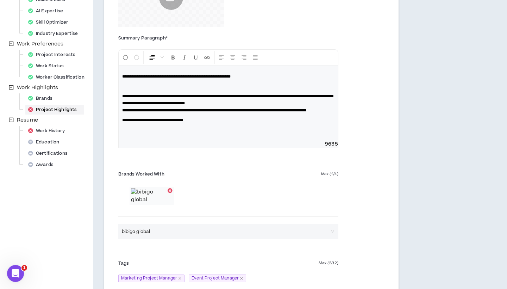
click at [197, 114] on p "**********" at bounding box center [228, 103] width 212 height 21
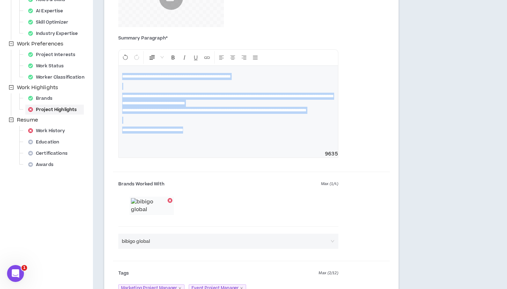
drag, startPoint x: 208, startPoint y: 138, endPoint x: 106, endPoint y: 55, distance: 131.5
click at [106, 55] on div "**********" at bounding box center [251, 212] width 295 height 622
copy div "**********"
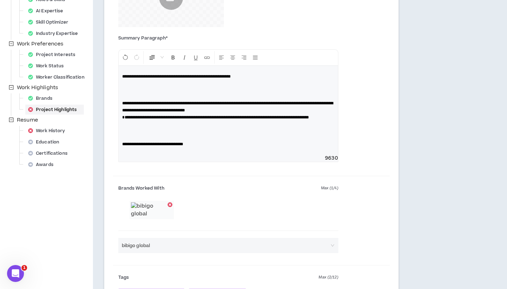
click at [235, 92] on p at bounding box center [228, 90] width 212 height 14
click at [222, 121] on p "**********" at bounding box center [228, 110] width 212 height 21
click at [213, 94] on p at bounding box center [228, 90] width 212 height 14
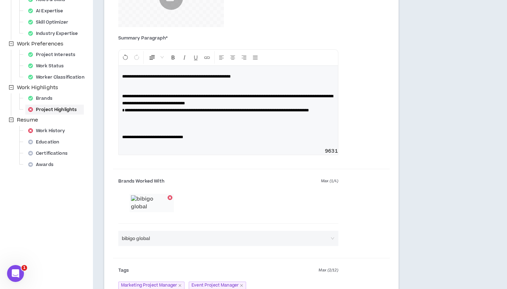
click at [193, 131] on p at bounding box center [228, 124] width 212 height 14
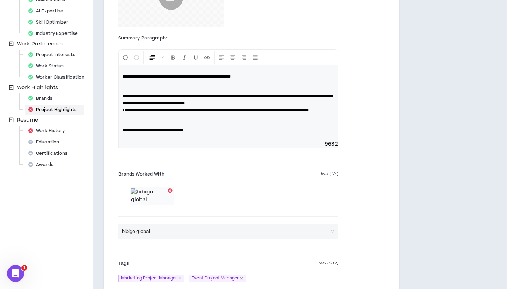
click at [125, 108] on span "**********" at bounding box center [215, 110] width 187 height 4
click at [179, 113] on p "**********" at bounding box center [228, 103] width 212 height 21
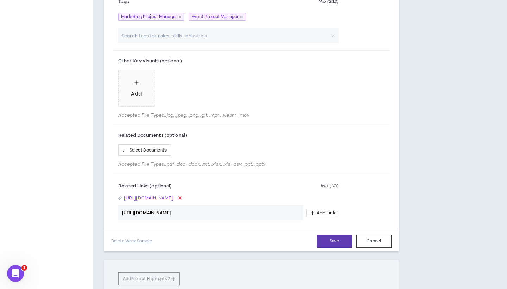
scroll to position [431, 0]
click at [142, 106] on span "Add" at bounding box center [137, 88] width 36 height 36
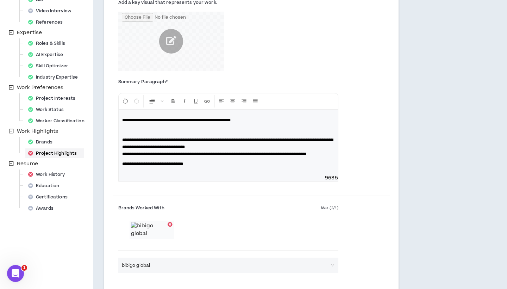
scroll to position [135, 0]
click at [261, 168] on p "**********" at bounding box center [228, 164] width 212 height 7
click at [222, 158] on p "**********" at bounding box center [228, 147] width 212 height 21
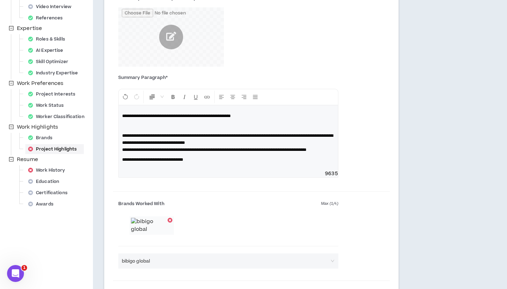
scroll to position [146, 0]
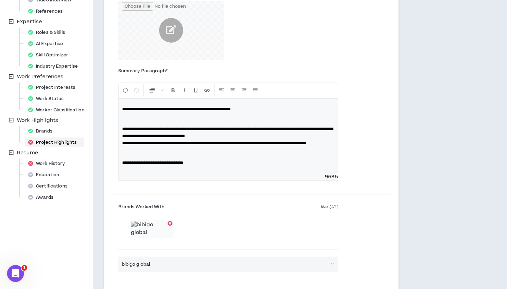
click at [123, 128] on span "**********" at bounding box center [227, 132] width 211 height 11
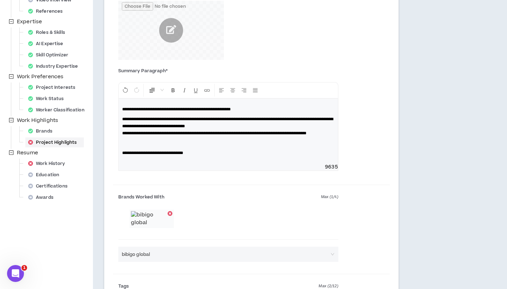
click at [128, 147] on p at bounding box center [228, 143] width 212 height 7
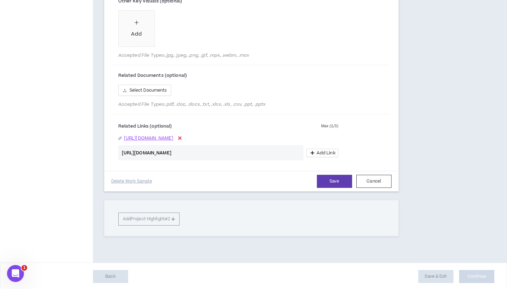
scroll to position [491, 0]
click at [334, 187] on button "Save" at bounding box center [334, 180] width 35 height 13
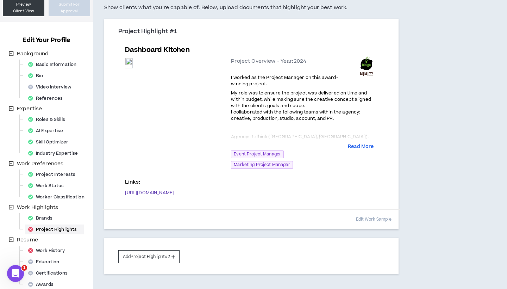
scroll to position [62, 0]
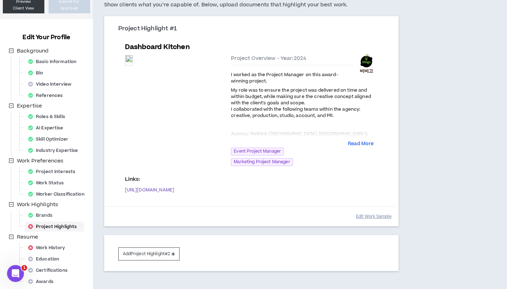
click at [367, 210] on button "Edit Work Sample" at bounding box center [374, 216] width 36 height 12
select select "****"
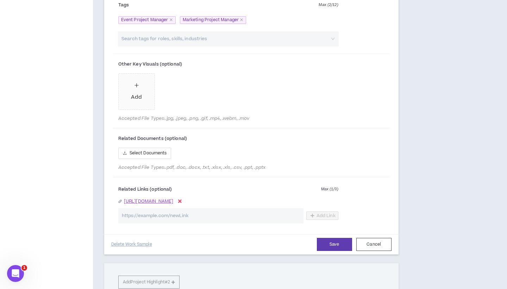
scroll to position [469, 0]
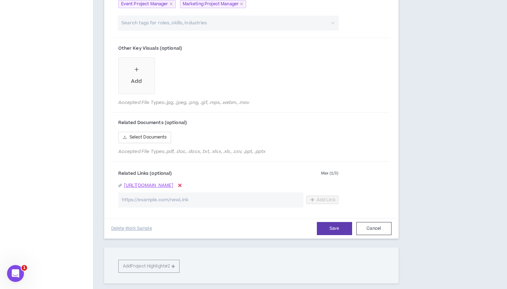
click at [266, 208] on input "url" at bounding box center [210, 199] width 185 height 15
paste input "[URL][DOMAIN_NAME]"
type input "[URL][DOMAIN_NAME]"
click at [323, 203] on span "Add Link" at bounding box center [326, 200] width 19 height 6
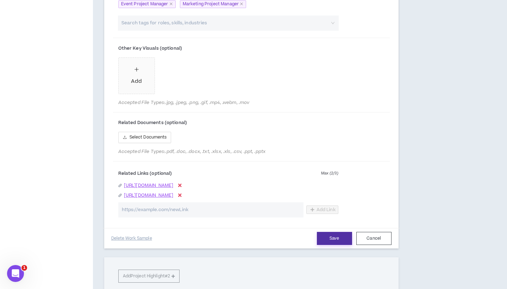
click at [333, 243] on button "Save" at bounding box center [334, 238] width 35 height 13
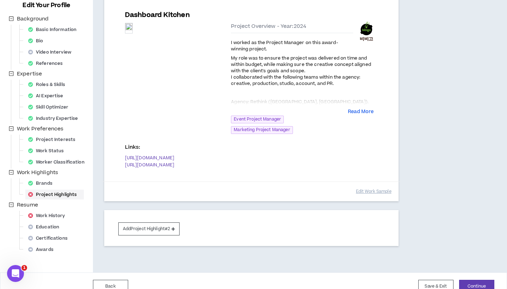
scroll to position [75, 0]
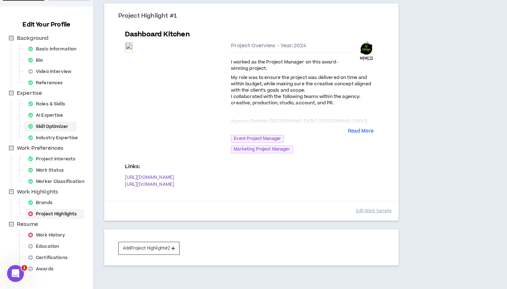
click at [59, 127] on div "Skill Optimizer" at bounding box center [50, 127] width 50 height 10
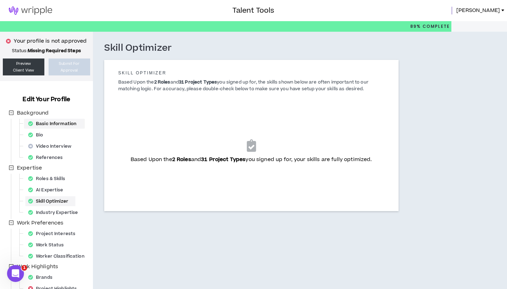
click at [58, 123] on div "Basic Information" at bounding box center [54, 124] width 58 height 10
select select "*"
select select "PT"
select select "*****"
select select "*"
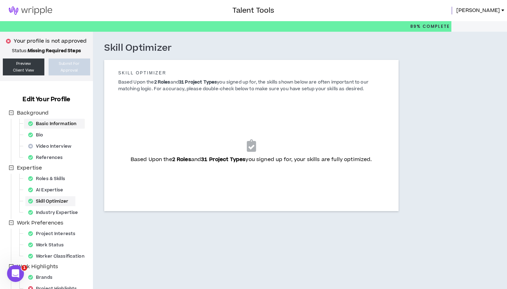
select select "**********"
select select "*****"
select select "**********"
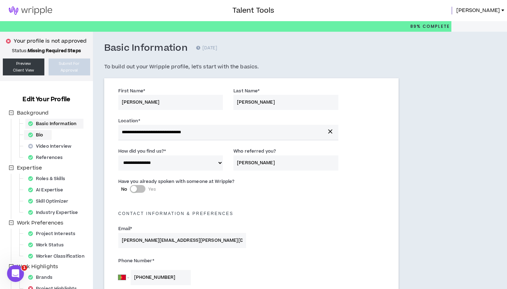
click at [49, 134] on div "Bio" at bounding box center [37, 135] width 25 height 10
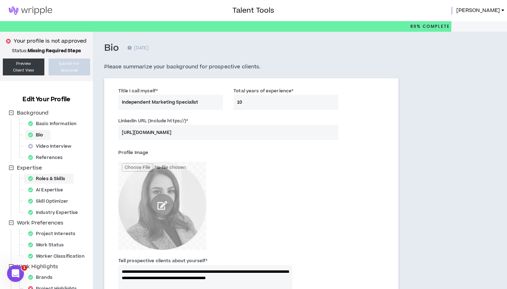
click at [42, 183] on div "Roles & Skills" at bounding box center [48, 179] width 47 height 10
select select "**"
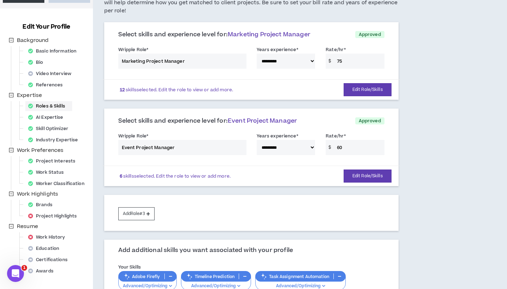
scroll to position [98, 0]
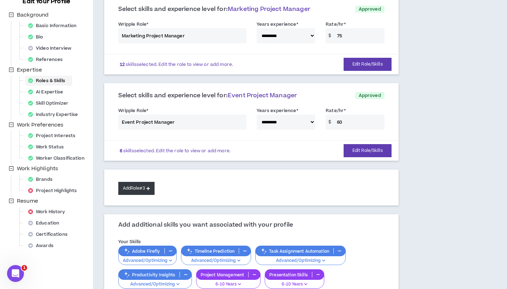
click at [136, 183] on button "Add Role #3" at bounding box center [136, 188] width 36 height 13
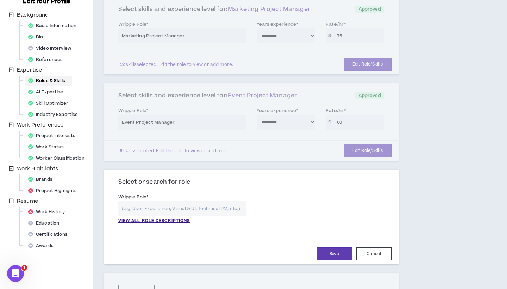
click at [145, 202] on input "text" at bounding box center [182, 208] width 128 height 15
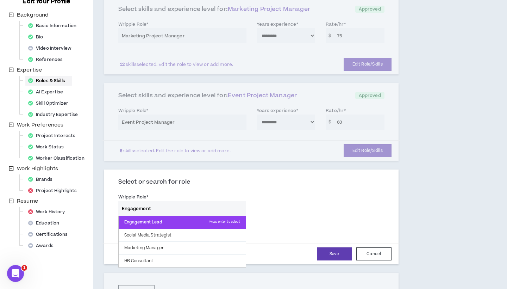
click at [166, 216] on p "Engagement Lead Press enter to select" at bounding box center [182, 222] width 127 height 13
type input "Engagement Lead"
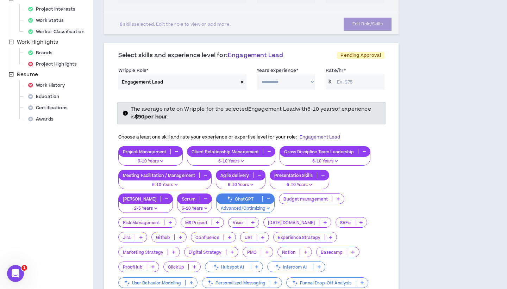
scroll to position [224, 0]
select select "**"
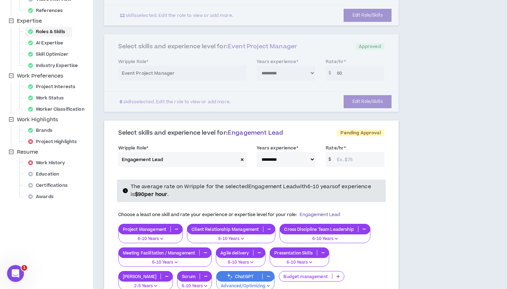
scroll to position [140, 0]
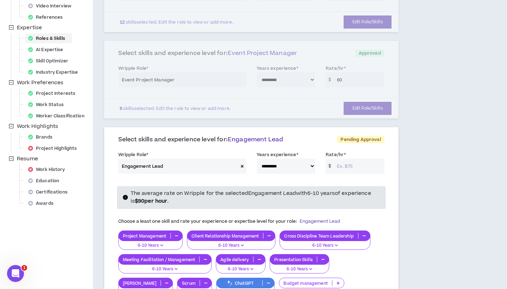
click at [351, 161] on input "Rate/hr *" at bounding box center [359, 166] width 51 height 15
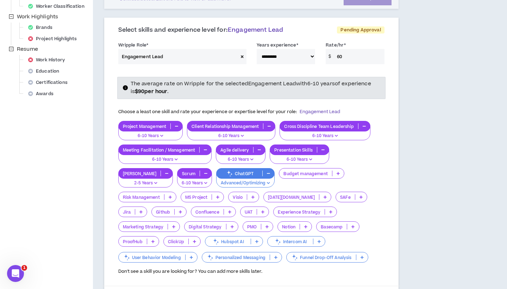
scroll to position [262, 0]
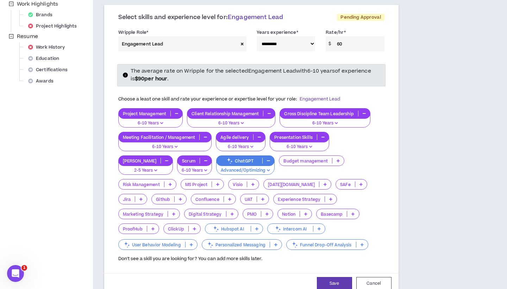
type input "60"
click at [164, 182] on p "Risk Management" at bounding box center [141, 184] width 45 height 5
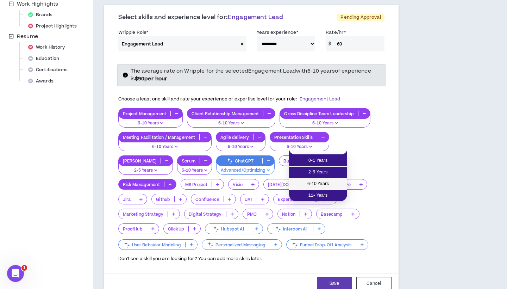
click at [320, 184] on span "6-10 Years" at bounding box center [318, 184] width 50 height 8
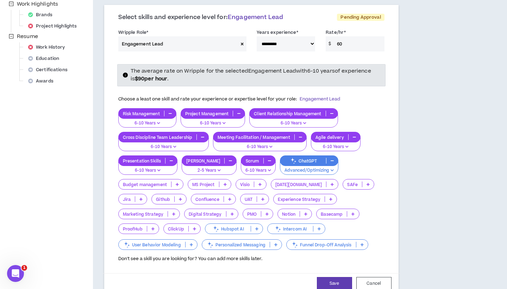
click at [136, 182] on p "Budget management" at bounding box center [145, 184] width 52 height 5
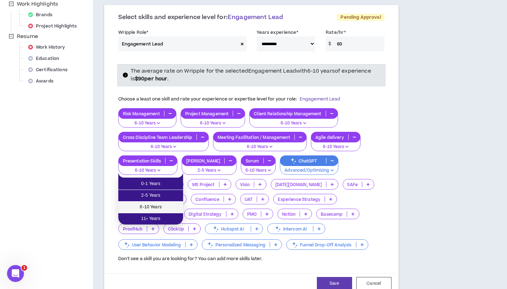
click at [153, 209] on span "6-10 Years" at bounding box center [151, 207] width 56 height 8
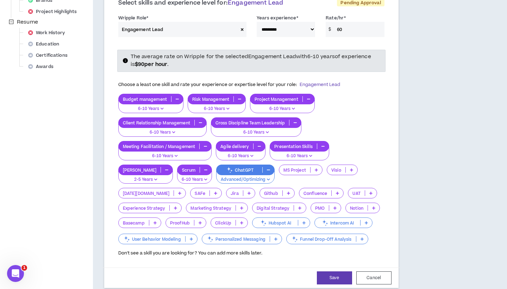
scroll to position [283, 0]
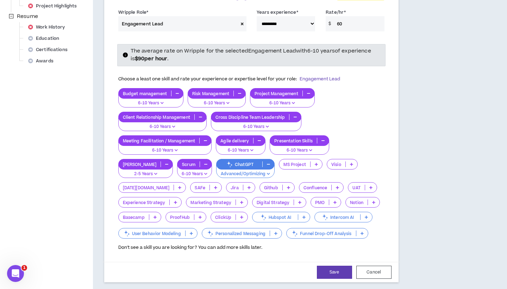
click at [186, 200] on p "Marketing Strategy" at bounding box center [210, 202] width 49 height 5
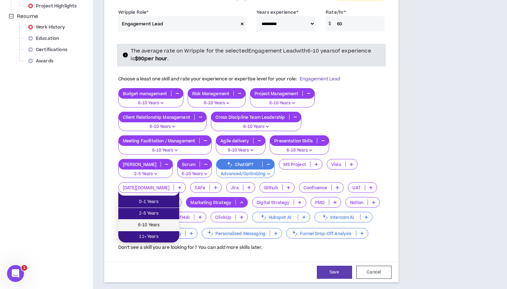
click at [151, 223] on span "6-10 Years" at bounding box center [149, 225] width 52 height 8
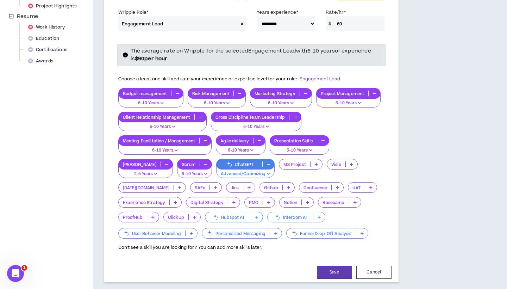
click at [186, 200] on p "Digital Strategy" at bounding box center [206, 202] width 41 height 5
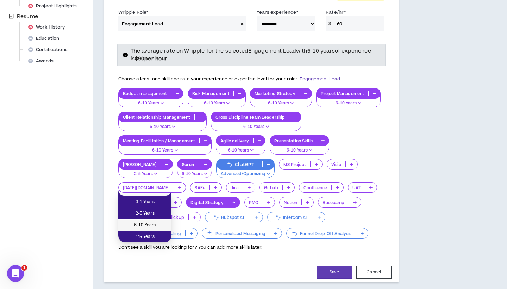
click at [146, 228] on span "6-10 Years" at bounding box center [145, 225] width 45 height 8
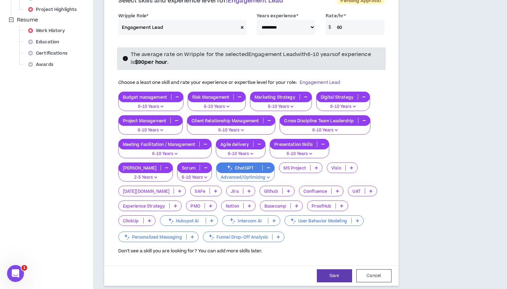
scroll to position [279, 0]
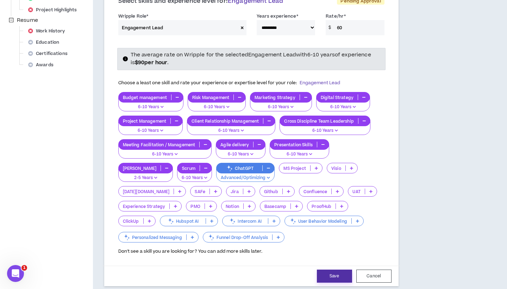
click at [334, 270] on button "Save" at bounding box center [334, 276] width 35 height 13
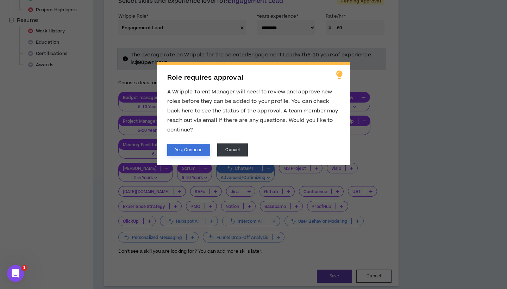
click at [190, 150] on button "Yes, Continue" at bounding box center [188, 150] width 43 height 12
select select "**"
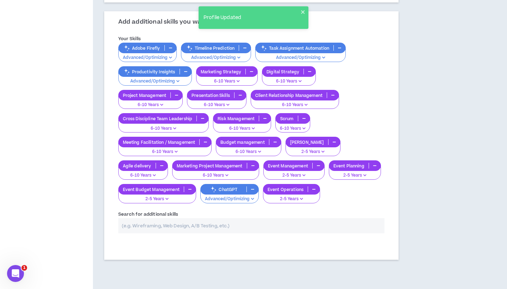
scroll to position [385, 0]
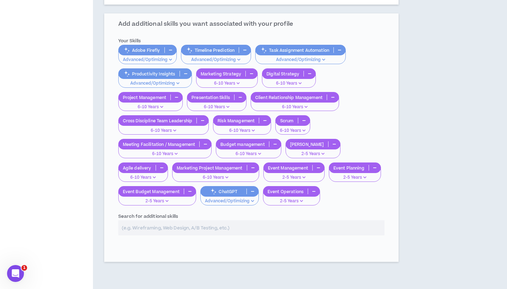
select select "*"
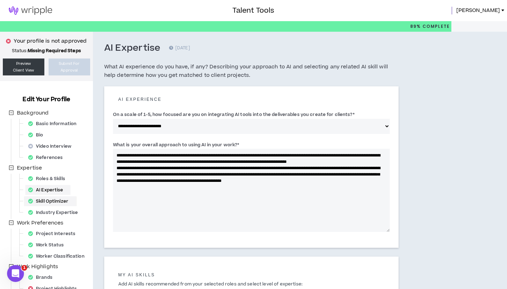
scroll to position [13, 0]
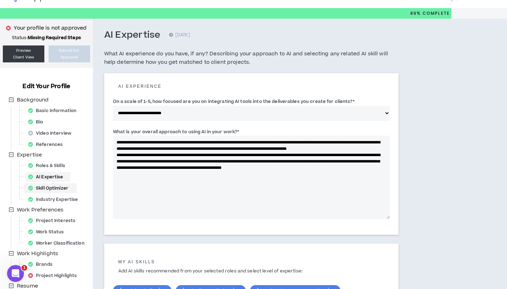
click at [55, 187] on div "Skill Optimizer" at bounding box center [50, 188] width 50 height 10
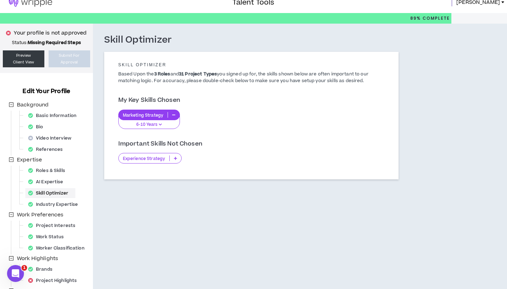
scroll to position [9, 0]
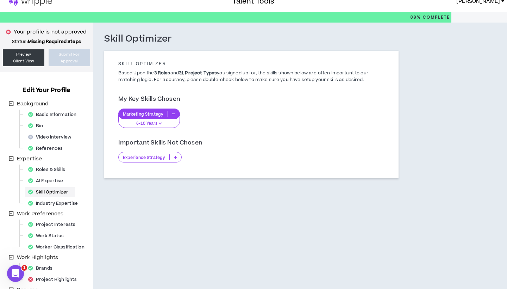
click at [138, 156] on p "Experience Strategy" at bounding box center [144, 157] width 51 height 5
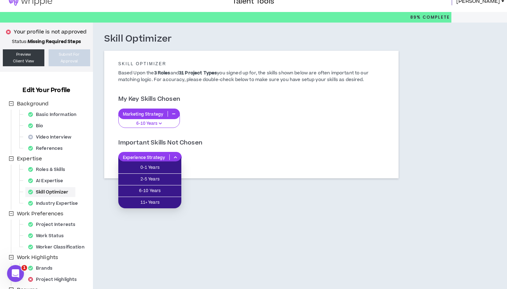
click at [138, 156] on p "Experience Strategy" at bounding box center [144, 157] width 51 height 5
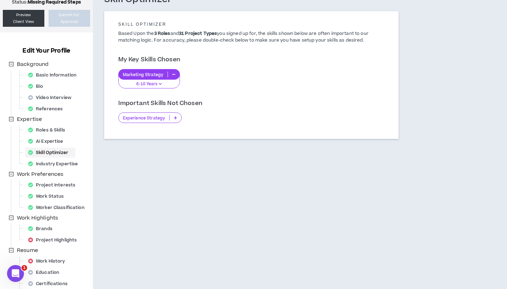
scroll to position [60, 0]
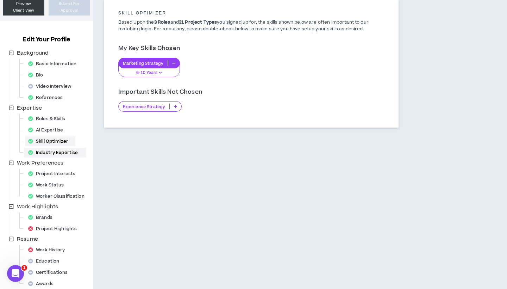
click at [46, 151] on div "Industry Expertise" at bounding box center [55, 153] width 60 height 10
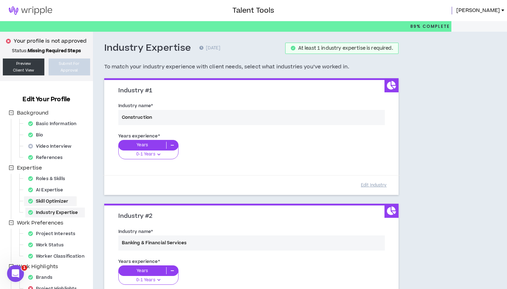
click at [59, 205] on div "Skill Optimizer" at bounding box center [50, 201] width 50 height 10
